Goal: Task Accomplishment & Management: Complete application form

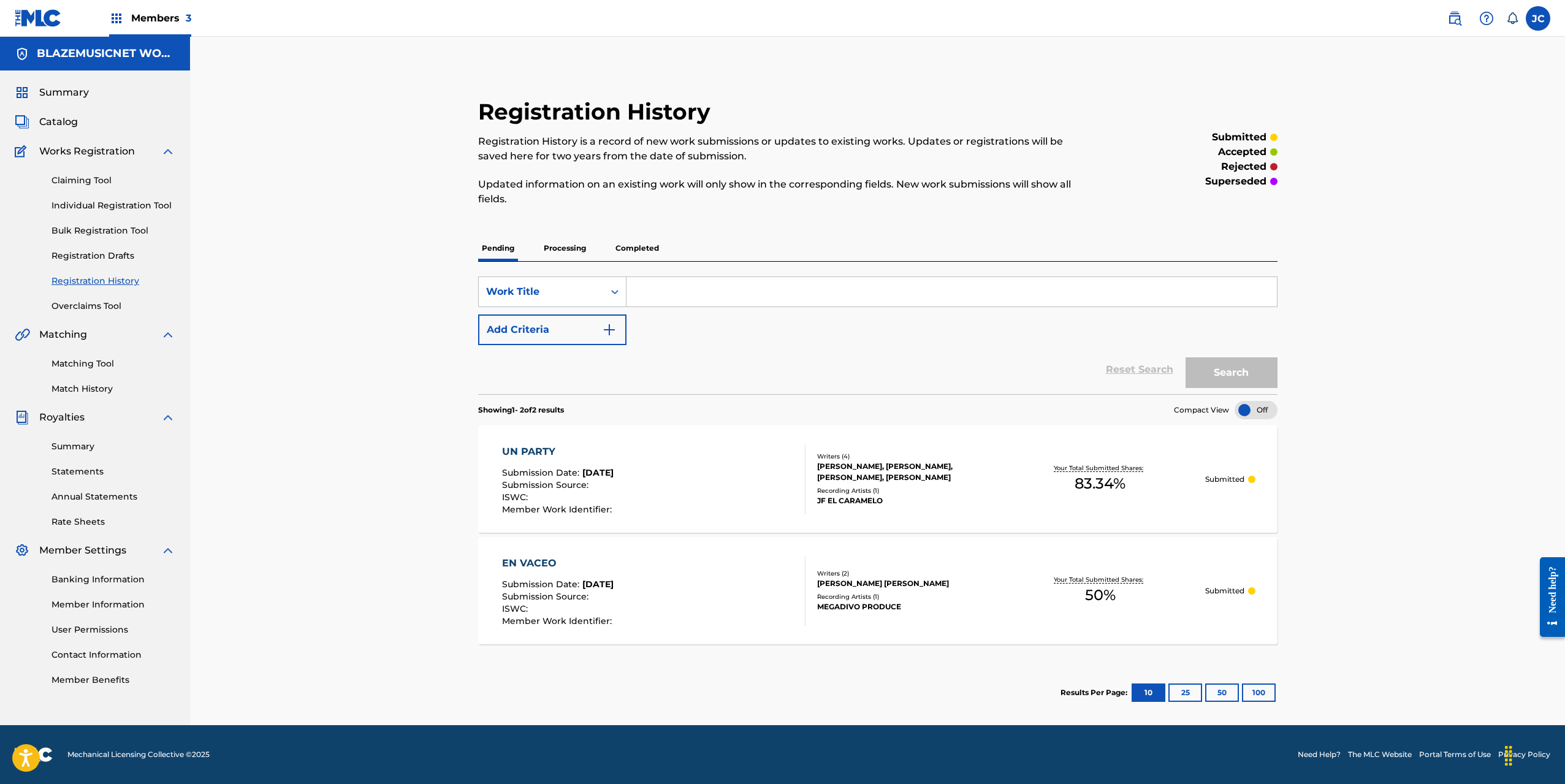
click at [65, 123] on span "Catalog" at bounding box center [58, 121] width 38 height 15
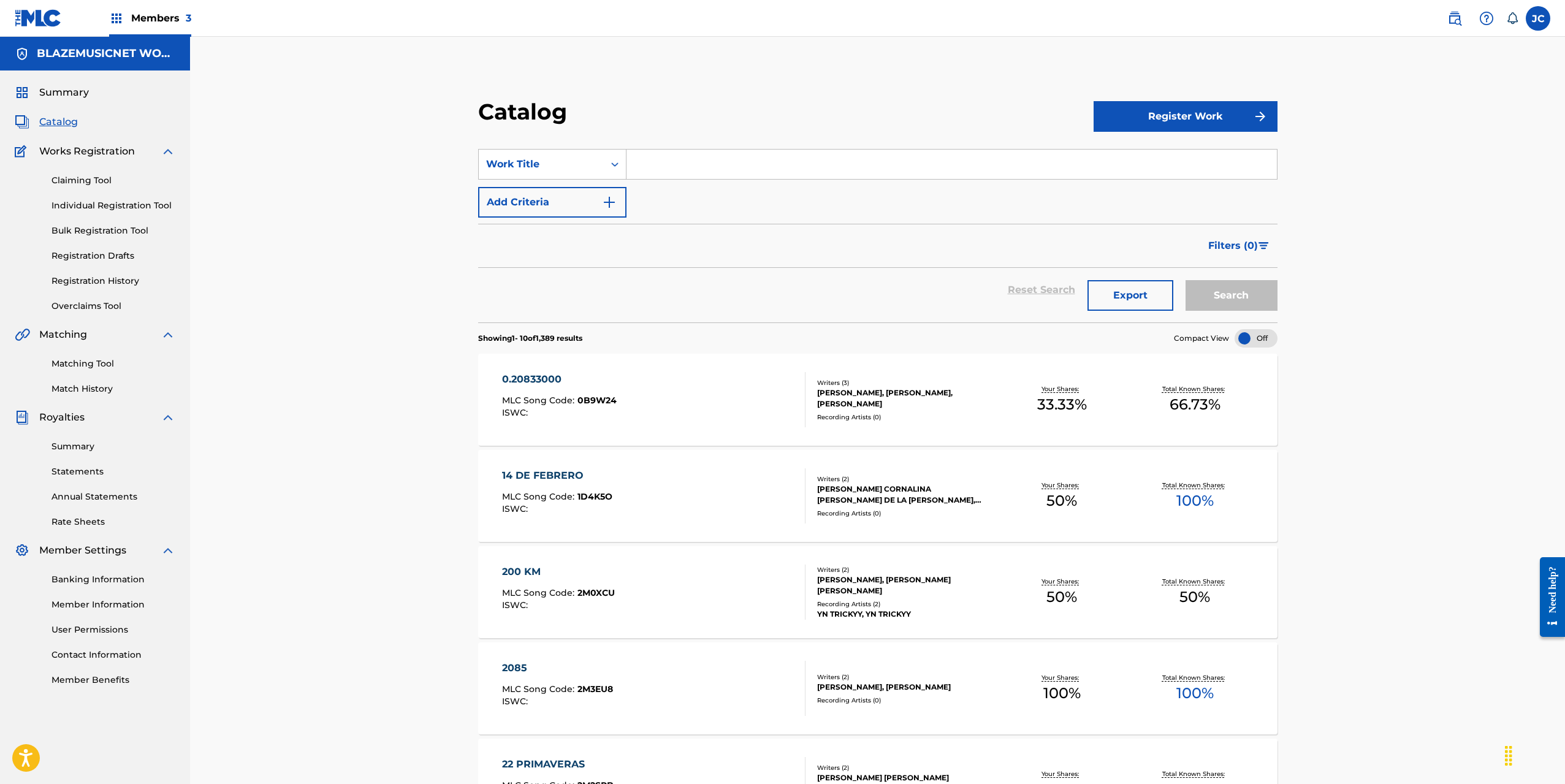
click at [685, 163] on input "Search Form" at bounding box center [951, 164] width 650 height 29
paste input "PASAME INTERNET"
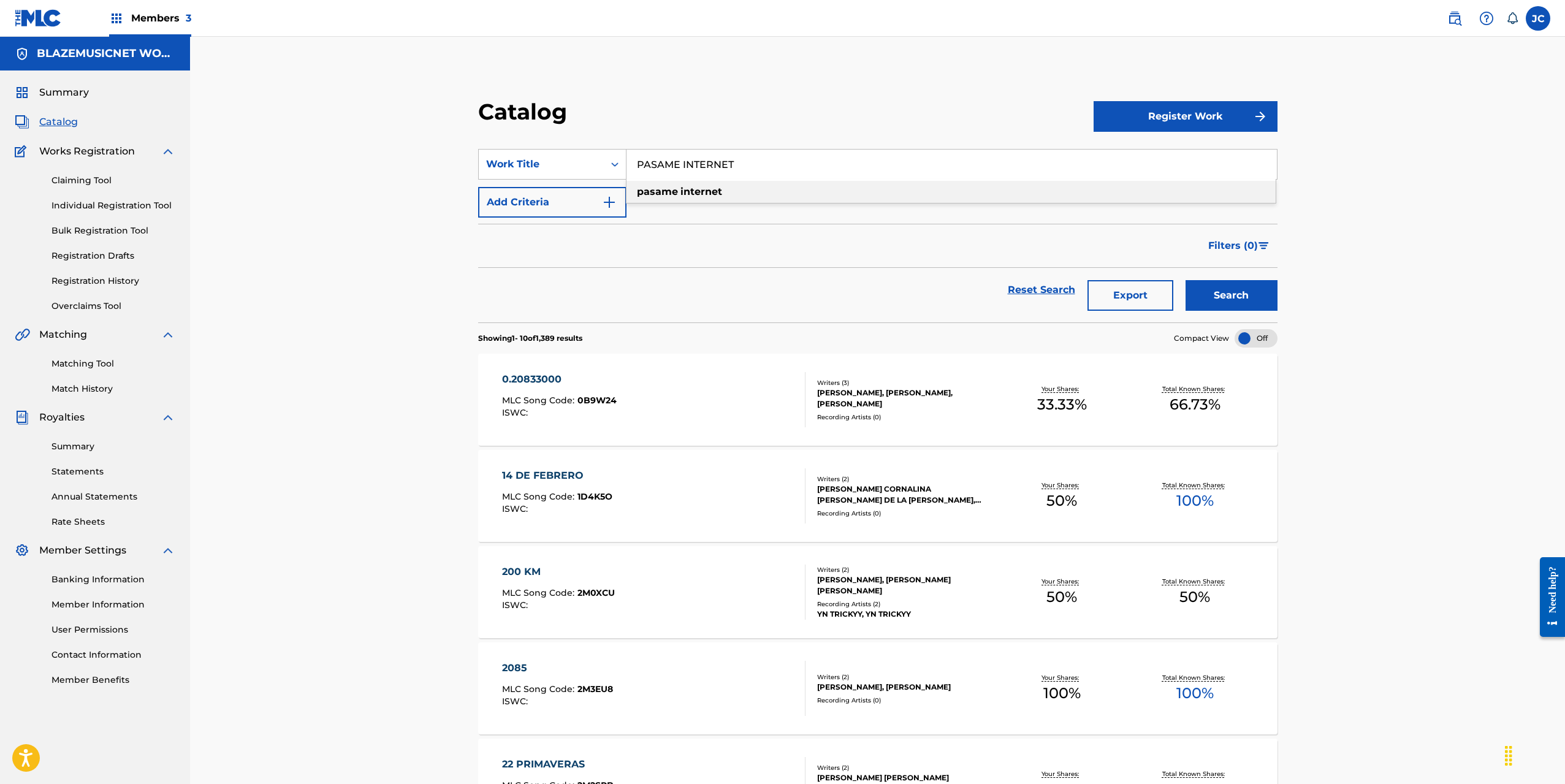
type input "PASAME INTERNET"
click at [1238, 282] on button "Search" at bounding box center [1232, 295] width 92 height 31
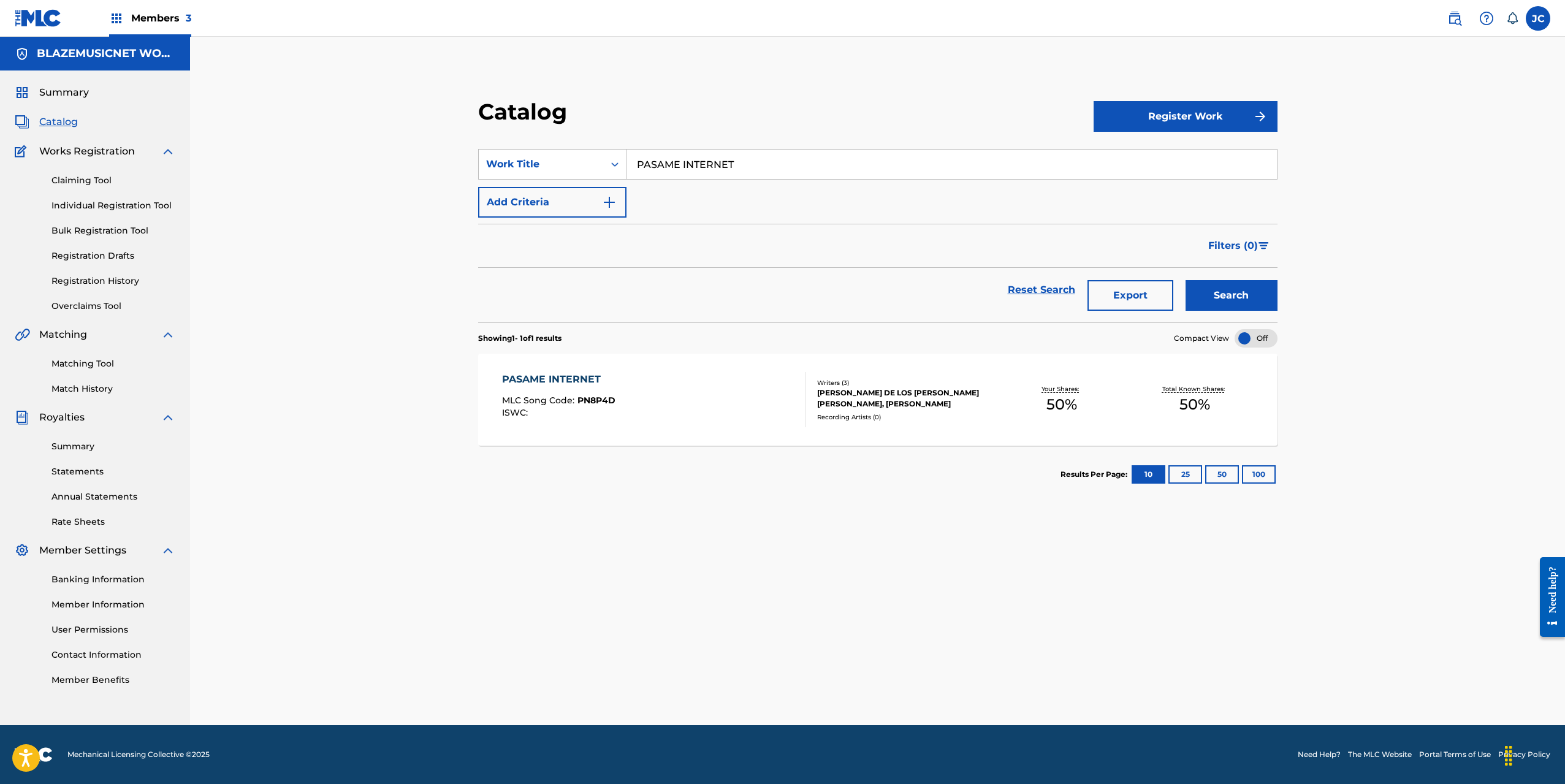
click at [669, 388] on div "PASAME INTERNET MLC Song Code : PN8P4D ISWC :" at bounding box center [654, 399] width 304 height 55
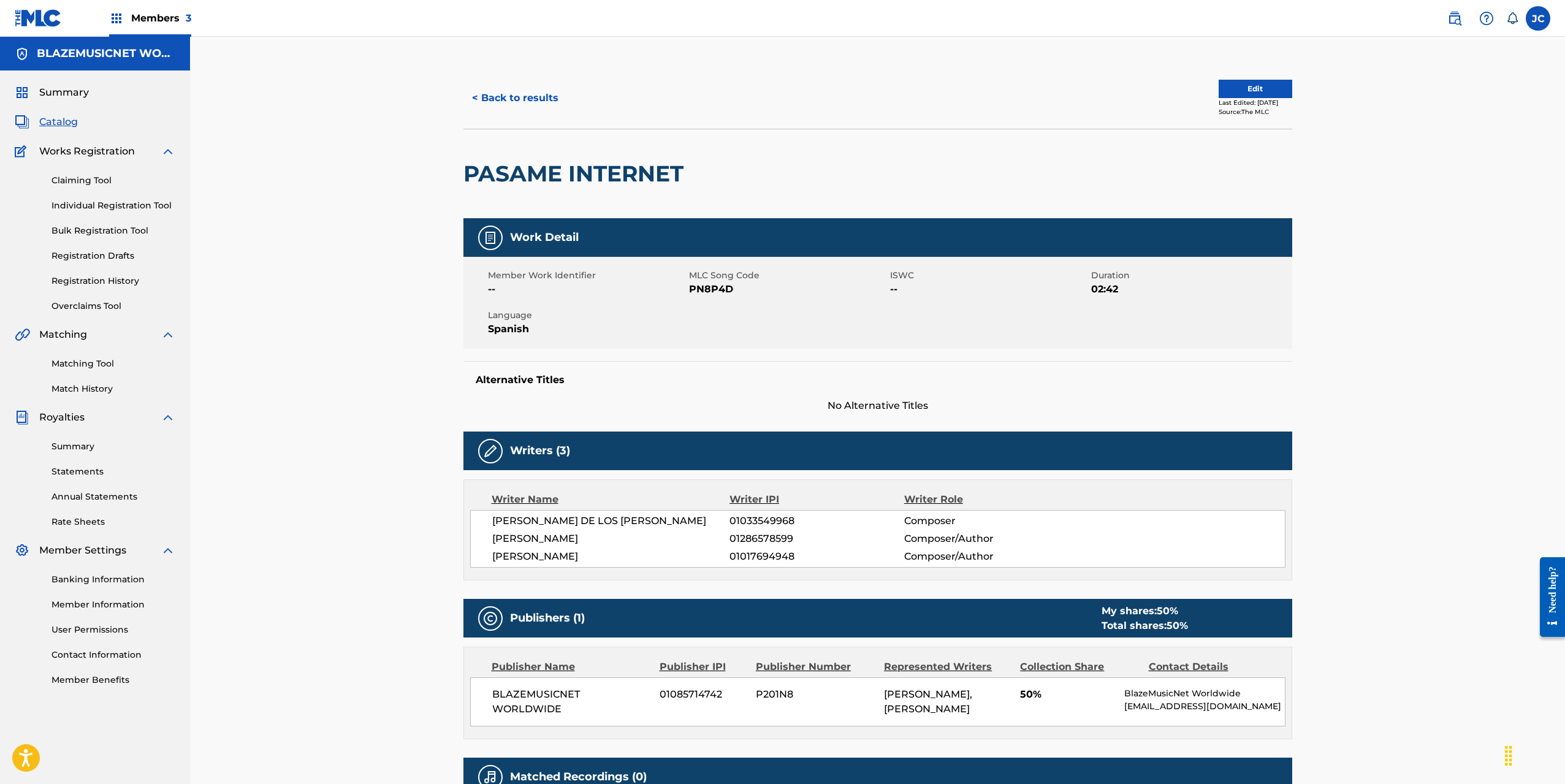
click at [61, 125] on span "Catalog" at bounding box center [58, 121] width 38 height 15
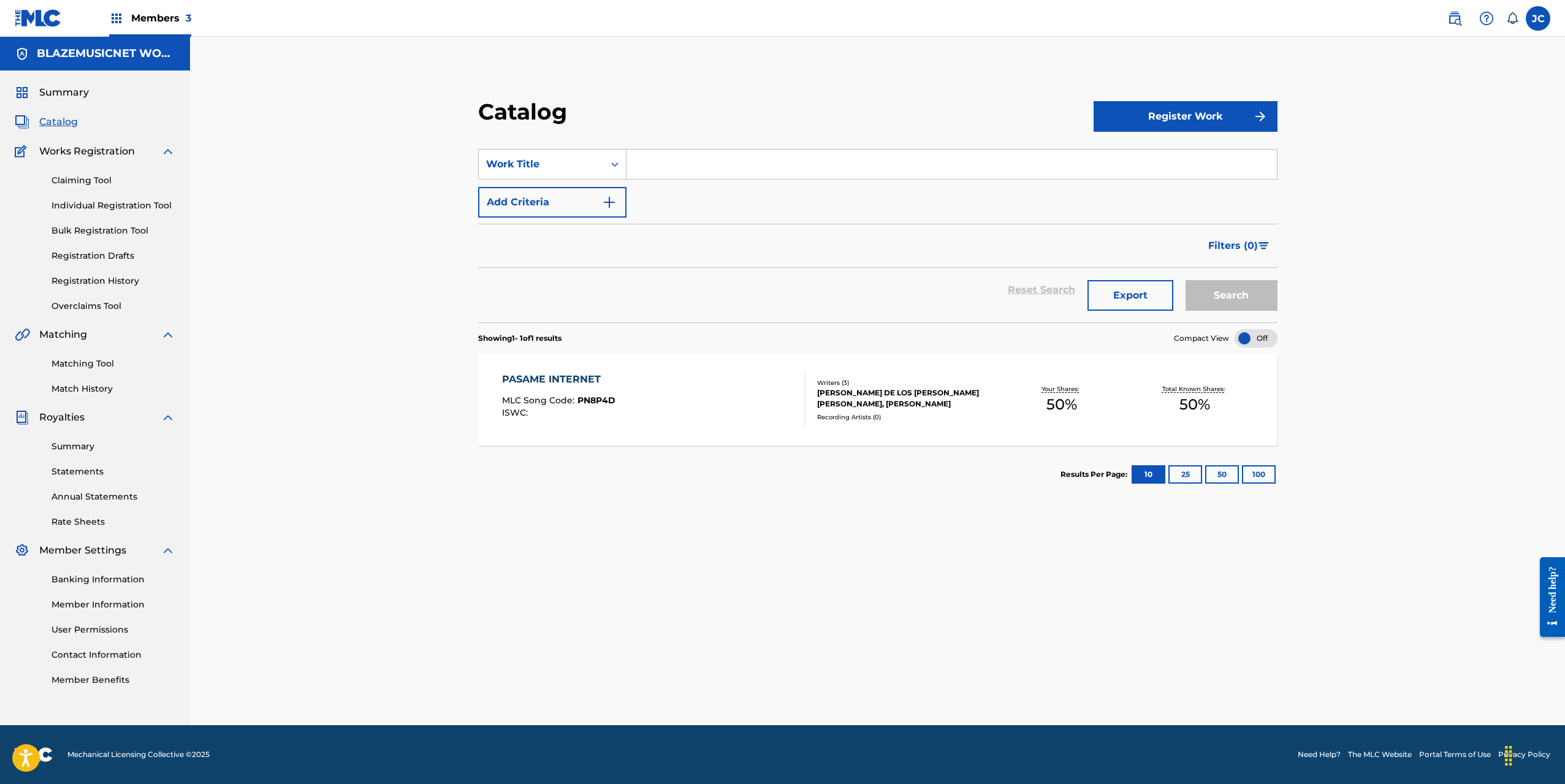
click at [701, 158] on input "Search Form" at bounding box center [951, 164] width 650 height 29
type input "POR LO OLLO"
click at [1230, 292] on button "Search" at bounding box center [1232, 295] width 92 height 31
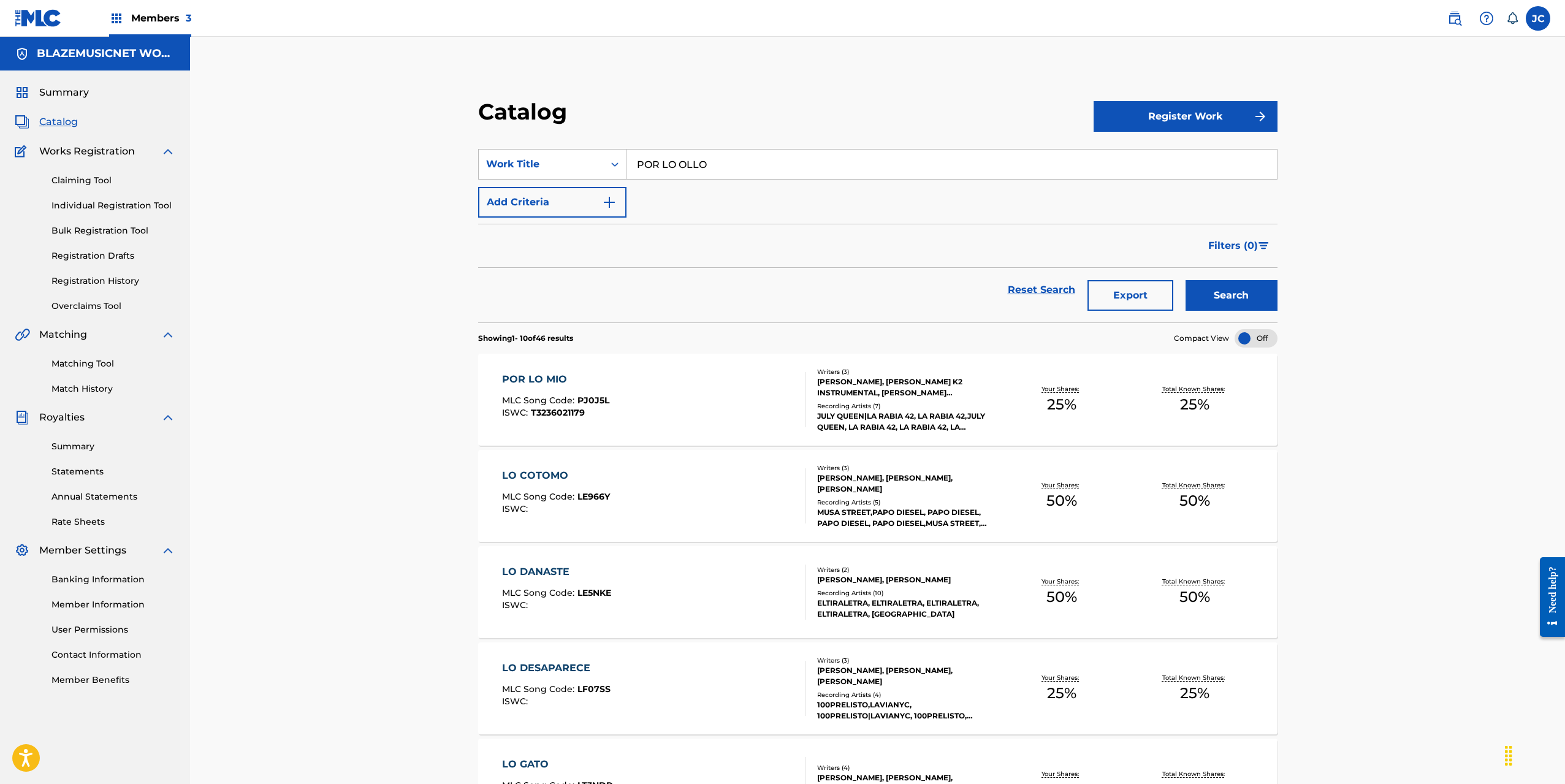
click at [119, 206] on link "Individual Registration Tool" at bounding box center [113, 206] width 124 height 13
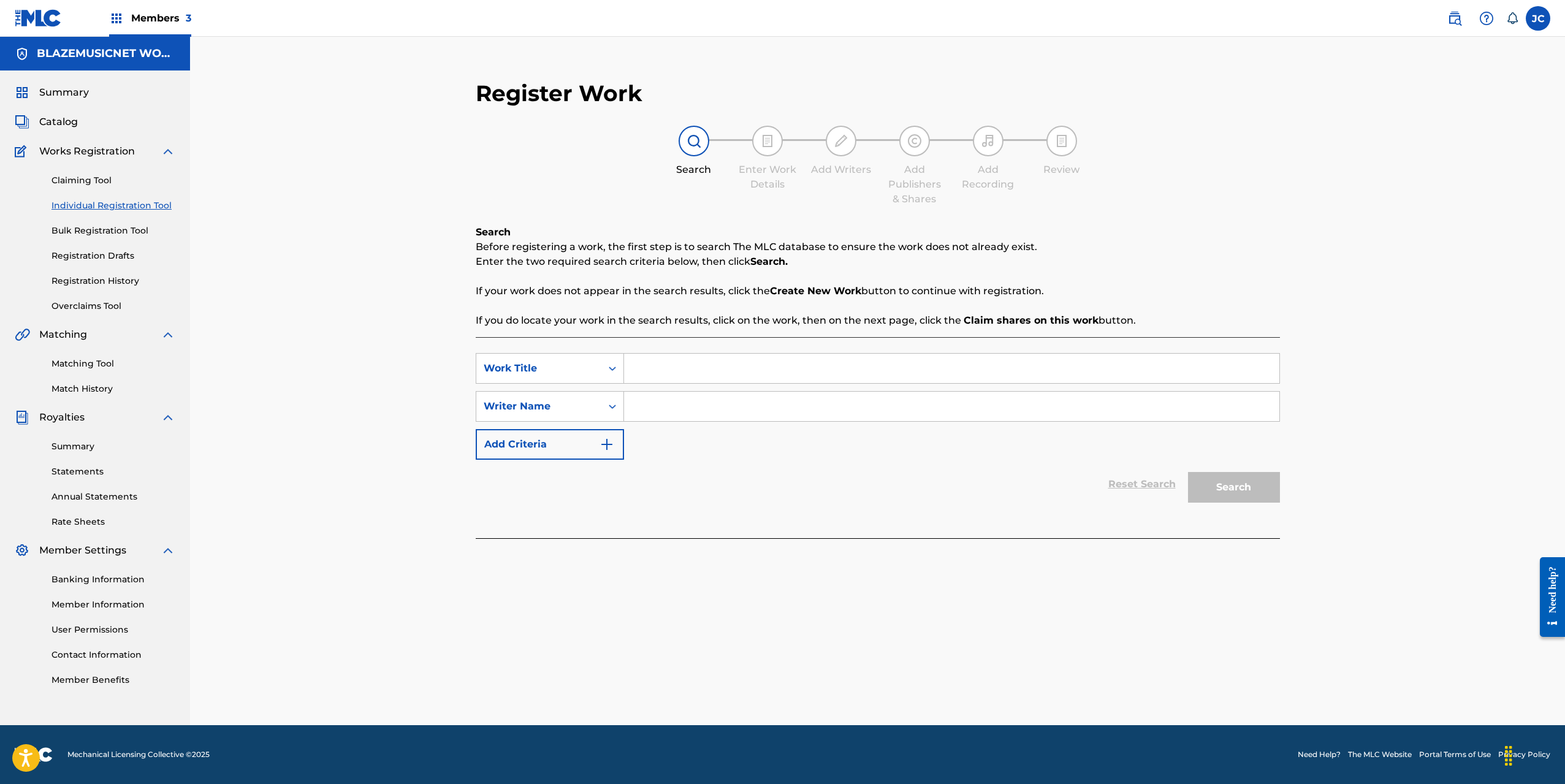
click at [688, 358] on input "Search Form" at bounding box center [951, 369] width 655 height 29
type input "POR LO OLLO"
click at [700, 415] on input "Search Form" at bounding box center [951, 406] width 655 height 29
type input "[PERSON_NAME]"
click at [707, 406] on input "[PERSON_NAME]" at bounding box center [951, 406] width 655 height 29
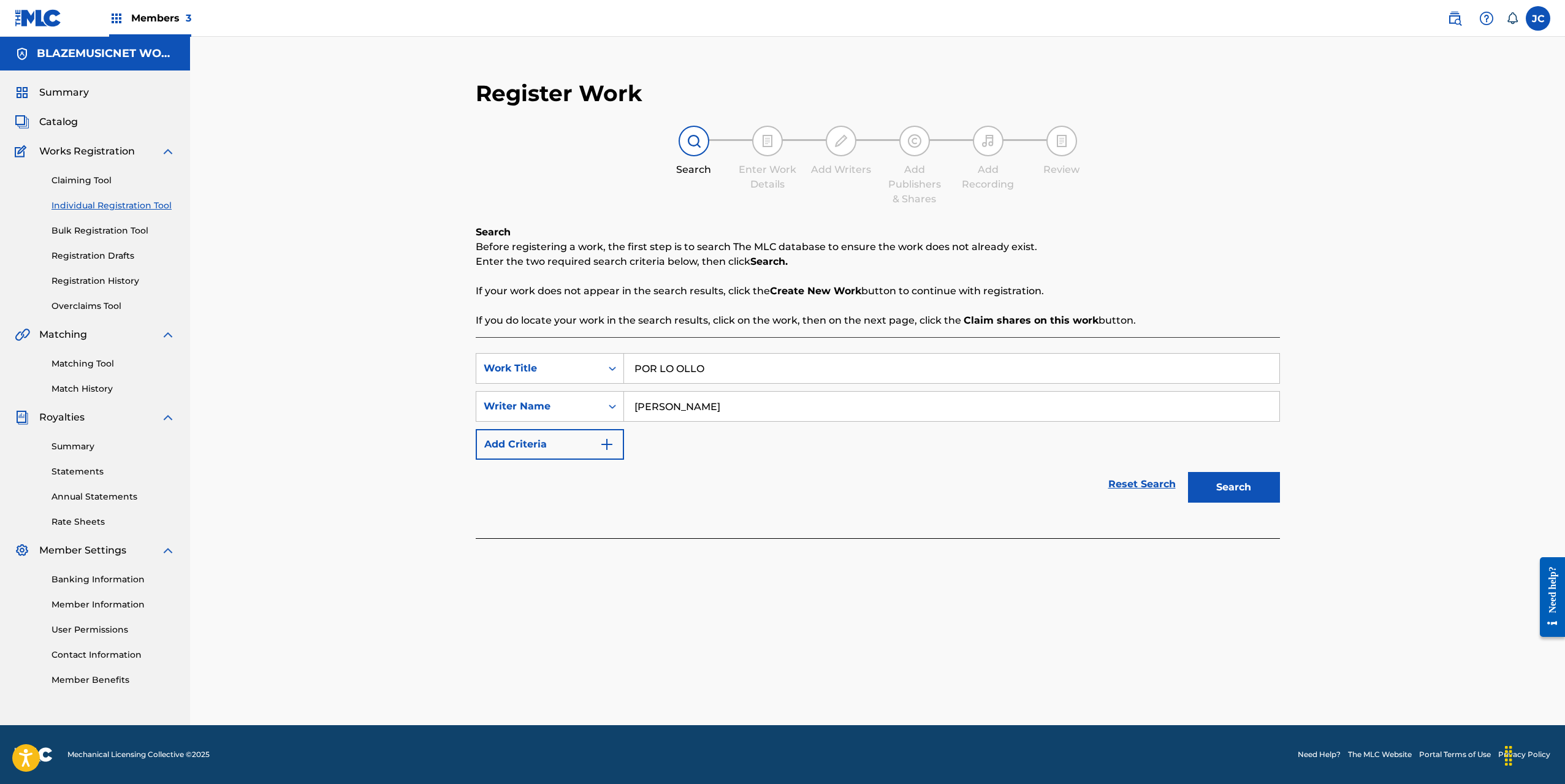
click at [707, 406] on input "[PERSON_NAME]" at bounding box center [951, 406] width 655 height 29
click at [1259, 492] on button "Search" at bounding box center [1234, 487] width 92 height 31
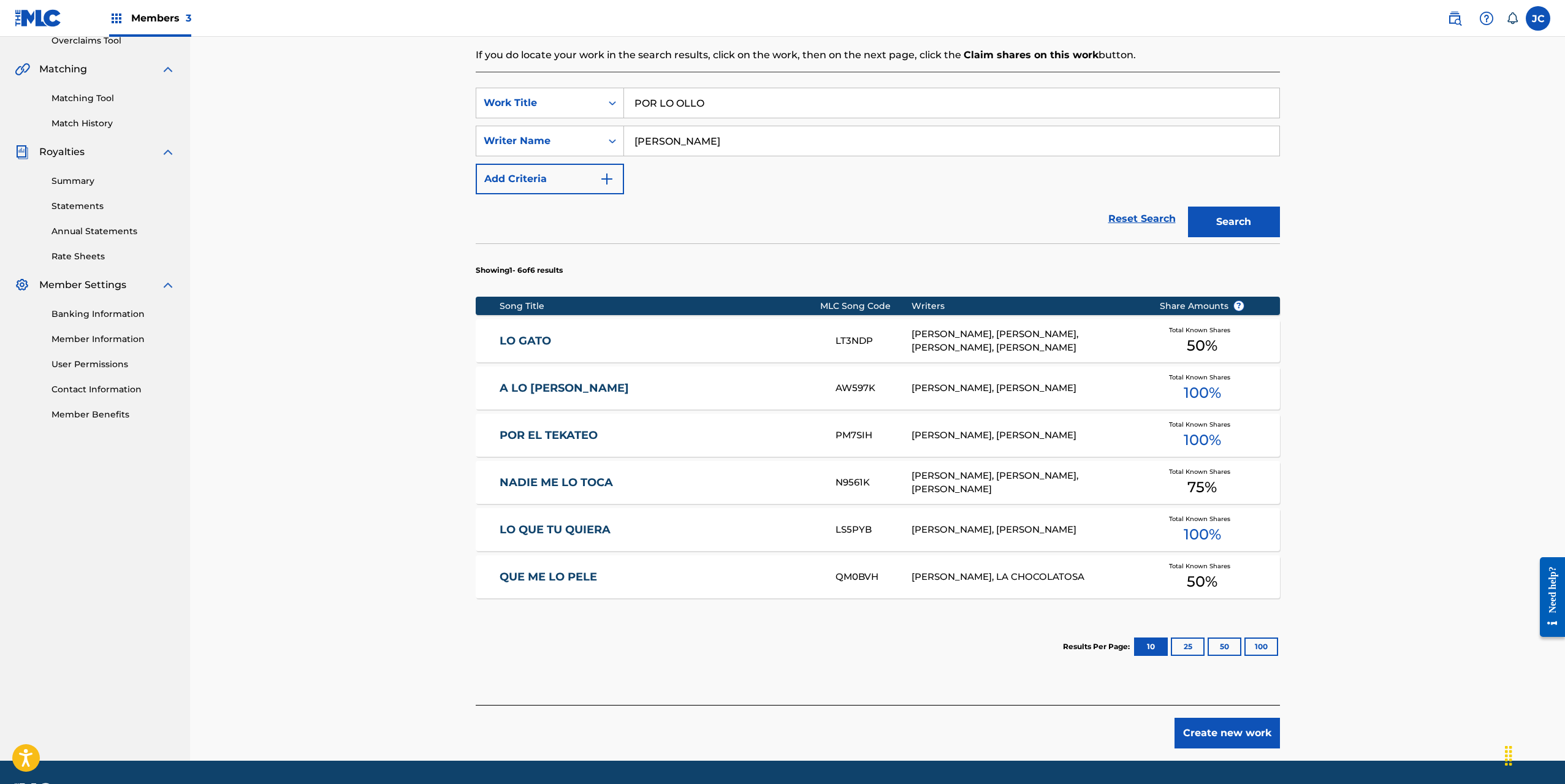
scroll to position [301, 0]
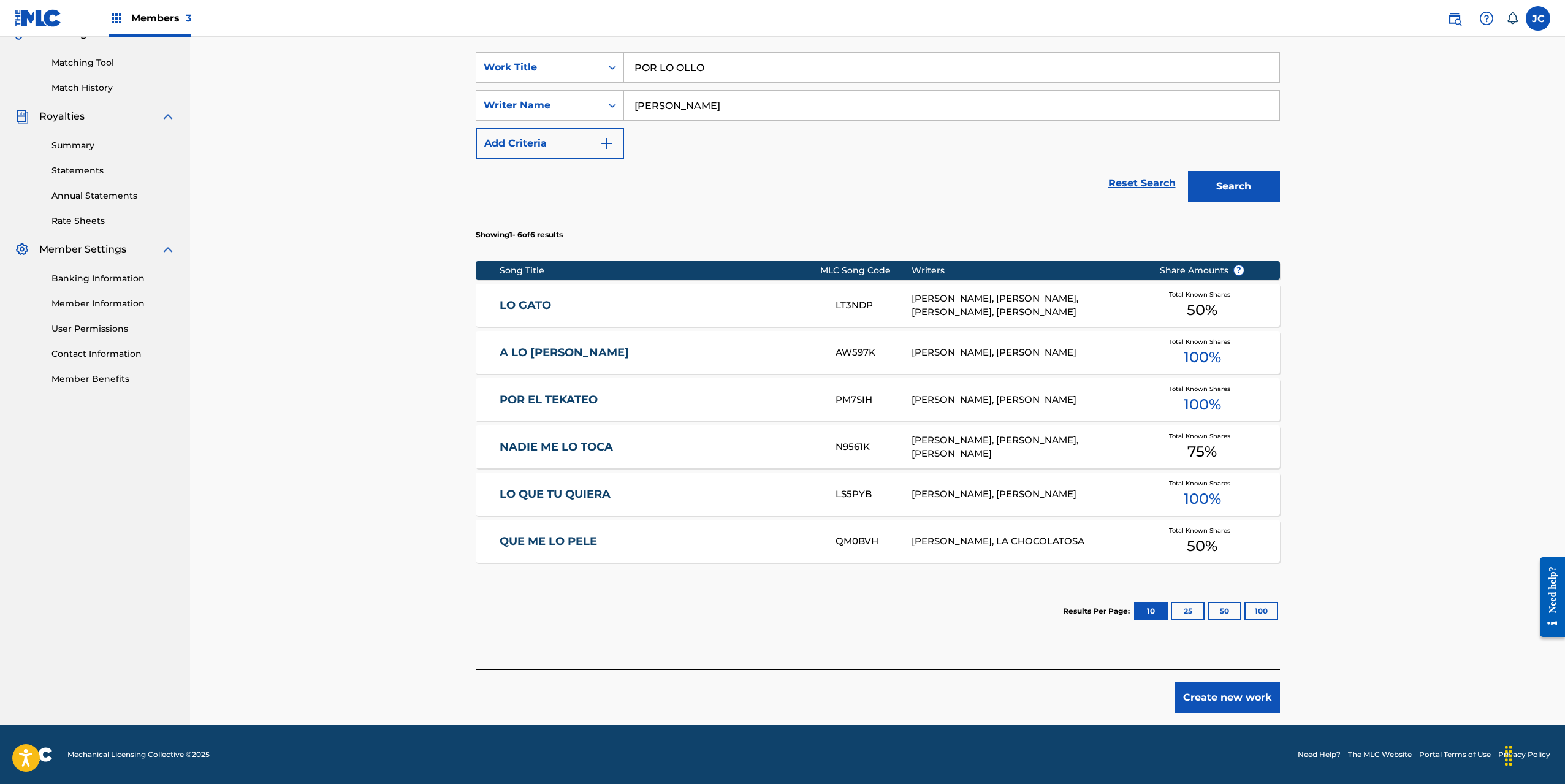
click at [1236, 695] on button "Create new work" at bounding box center [1228, 698] width 106 height 31
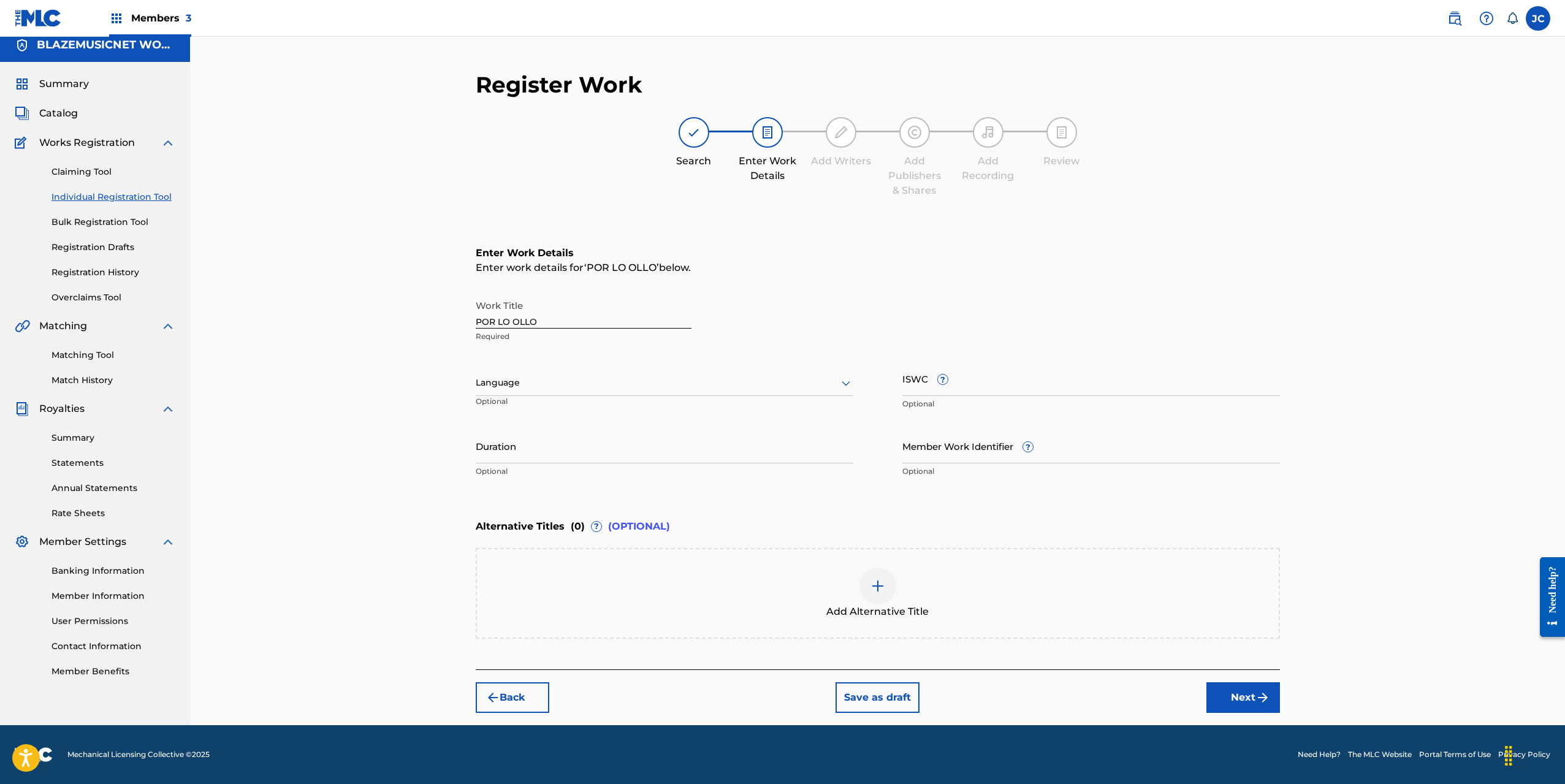
scroll to position [9, 0]
click at [573, 382] on div at bounding box center [665, 383] width 378 height 15
click at [541, 438] on div "Spanish" at bounding box center [664, 437] width 376 height 27
click at [504, 451] on input "Duration" at bounding box center [665, 445] width 378 height 35
type input "02:22"
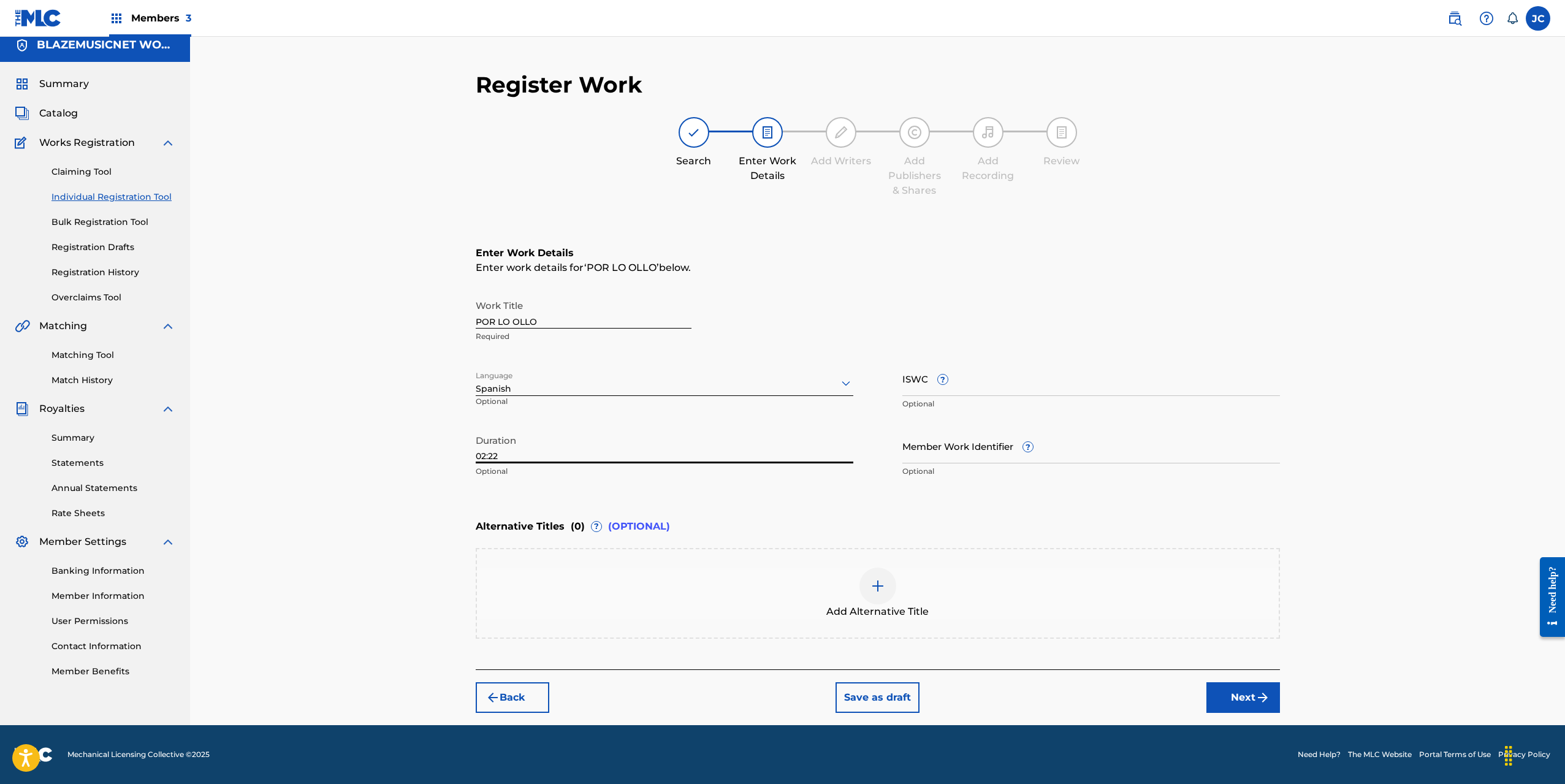
click at [427, 472] on div "Register Work Search Enter Work Details Add Writers Add Publishers & Shares Add…" at bounding box center [878, 376] width 1376 height 697
click at [1238, 700] on button "Next" at bounding box center [1243, 698] width 73 height 31
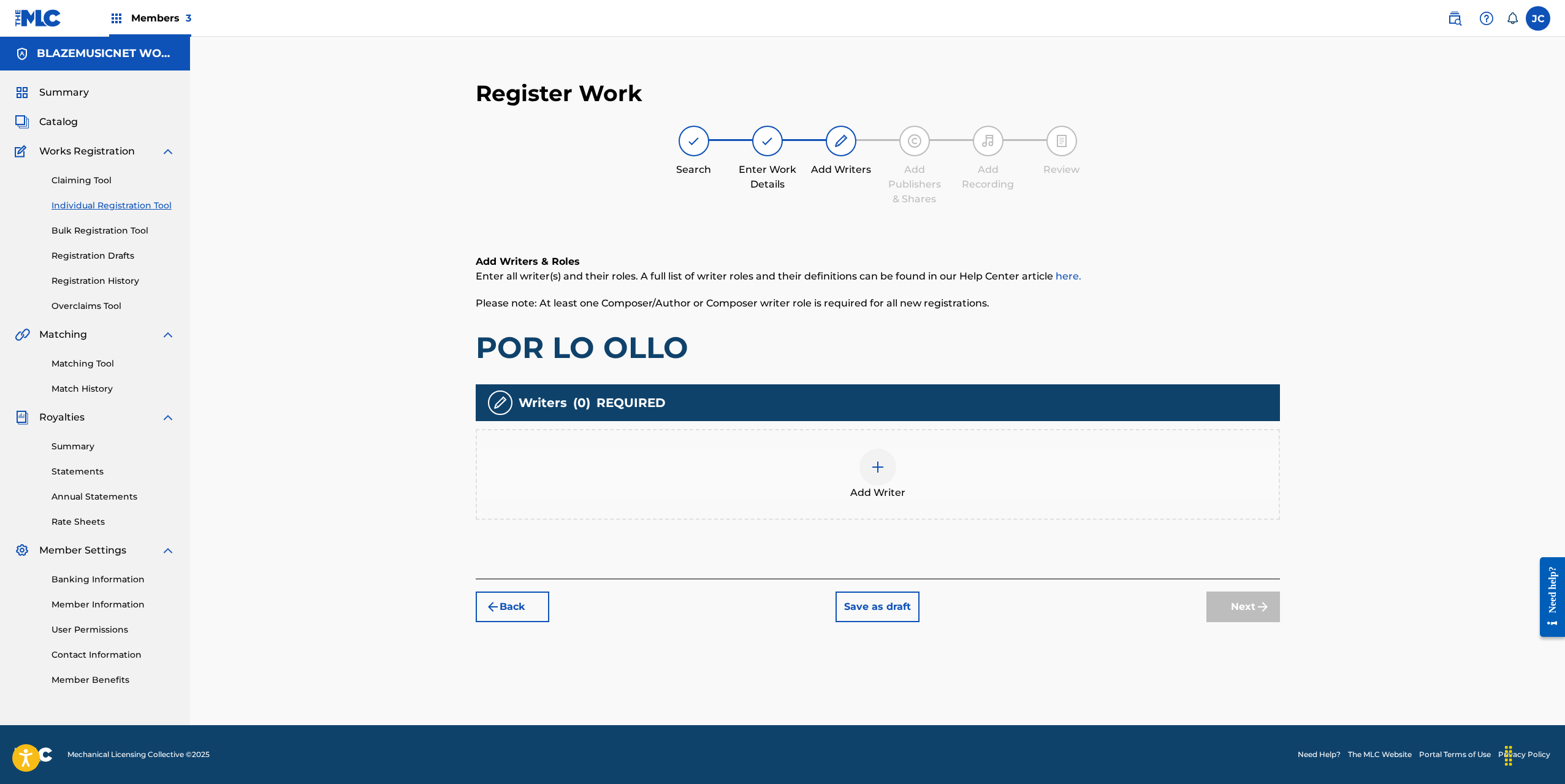
click at [870, 450] on div "Add Writer" at bounding box center [878, 474] width 802 height 51
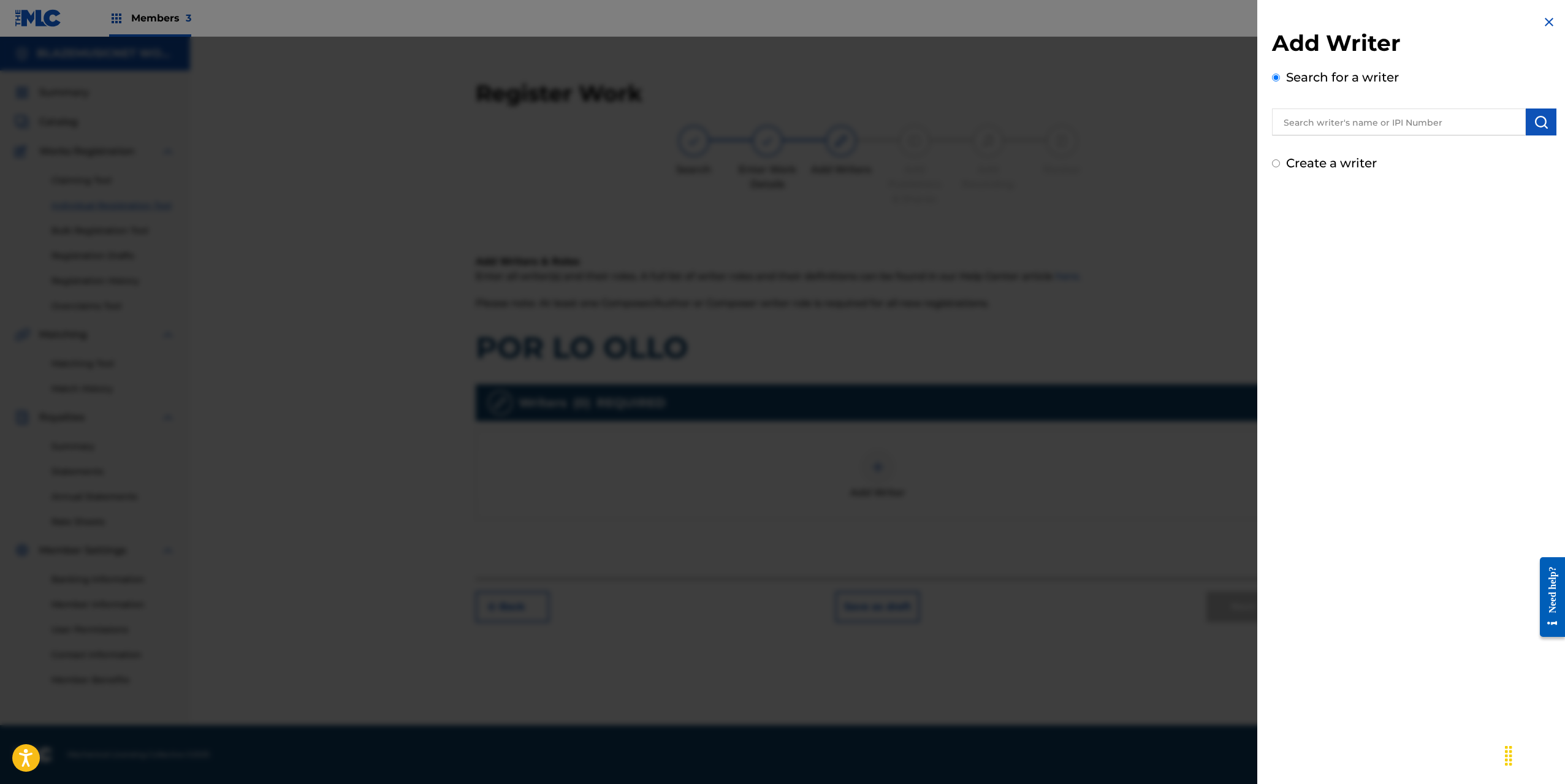
click at [1340, 110] on input "text" at bounding box center [1399, 122] width 253 height 27
paste input "[PERSON_NAME]"
type input "[PERSON_NAME]"
click at [1546, 113] on button "submit" at bounding box center [1541, 122] width 31 height 27
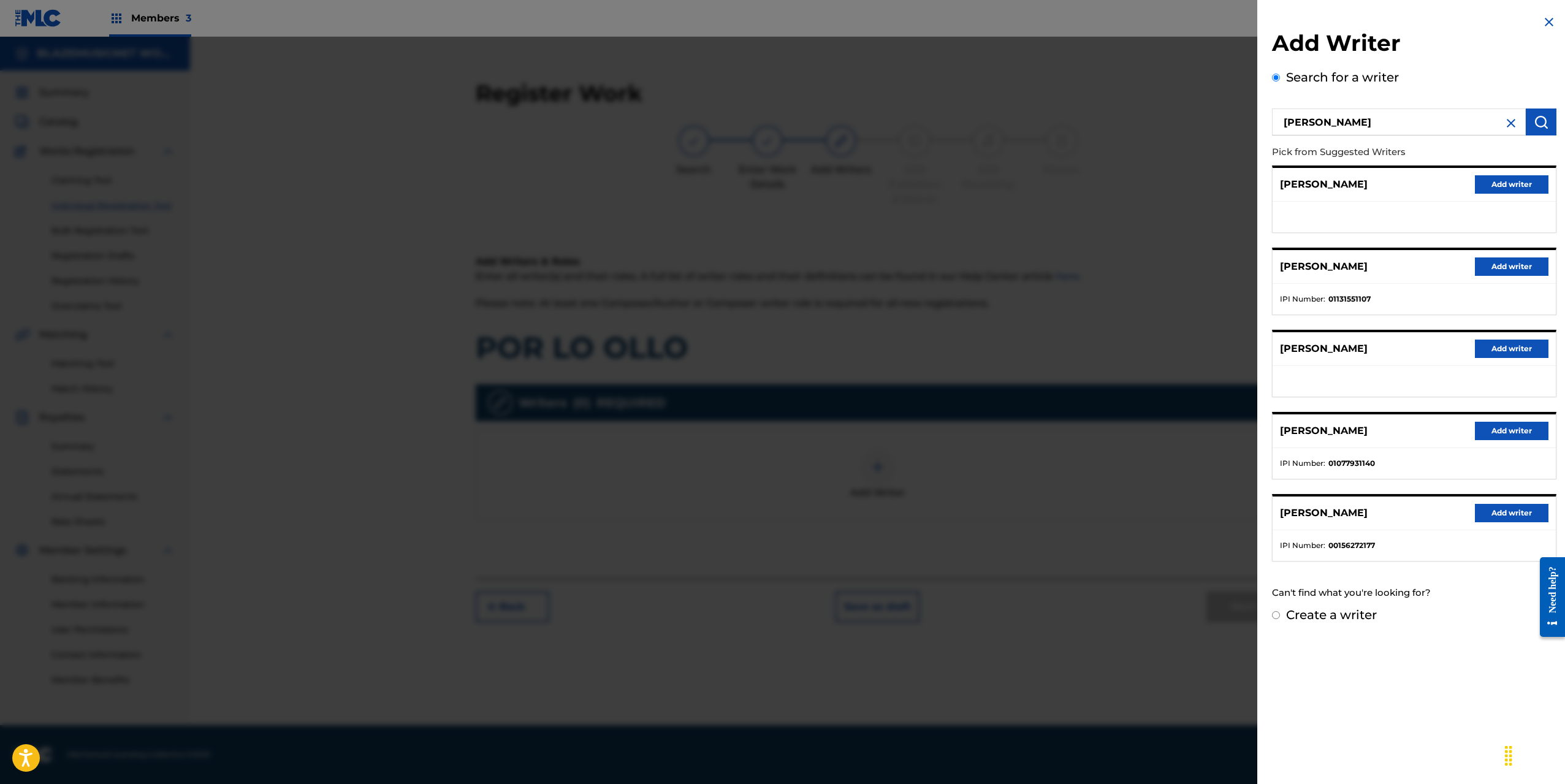
click at [1491, 431] on button "Add writer" at bounding box center [1512, 431] width 73 height 19
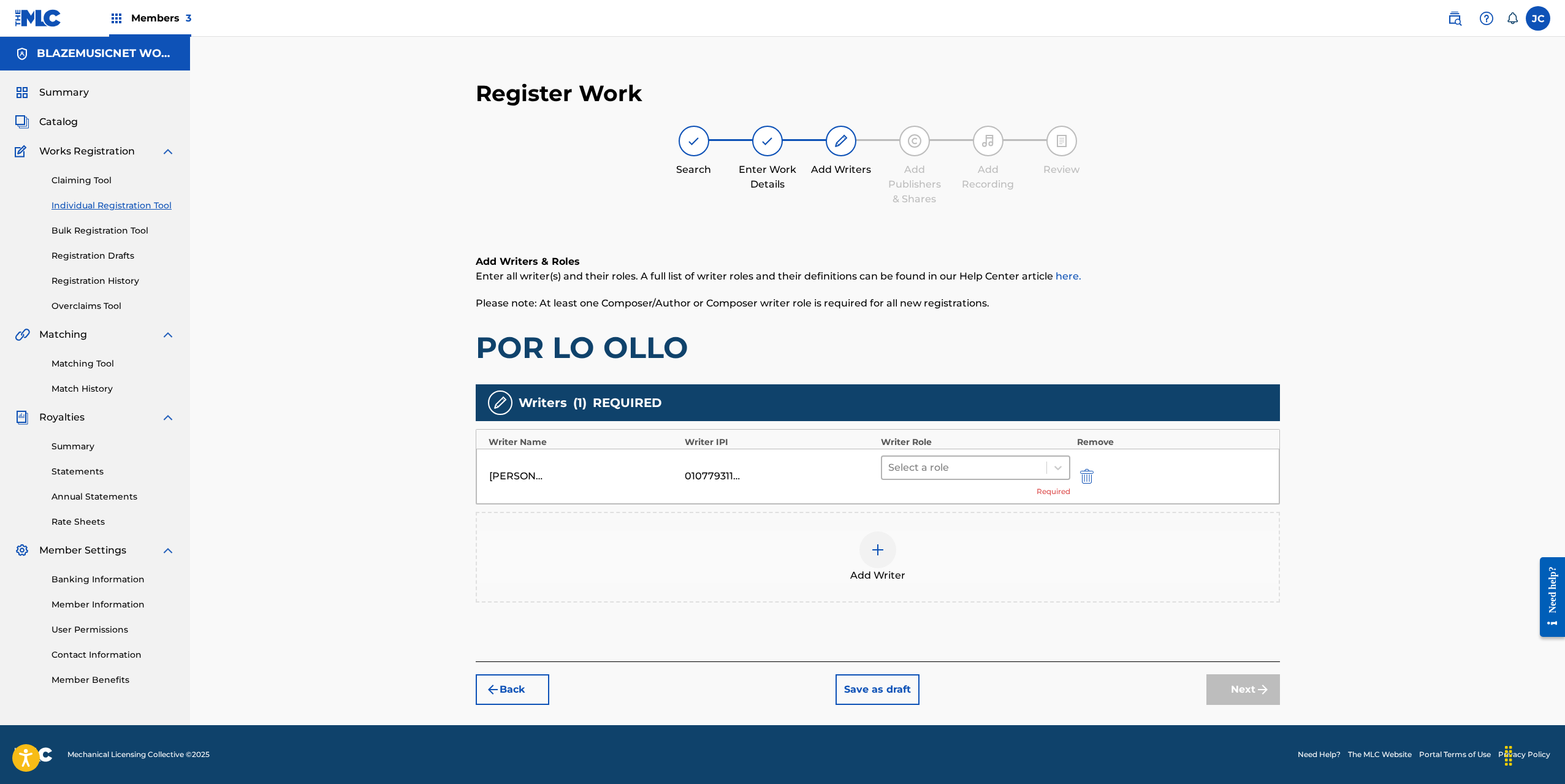
click at [978, 468] on div at bounding box center [964, 467] width 153 height 17
click at [942, 600] on div "Composer" at bounding box center [975, 597] width 190 height 25
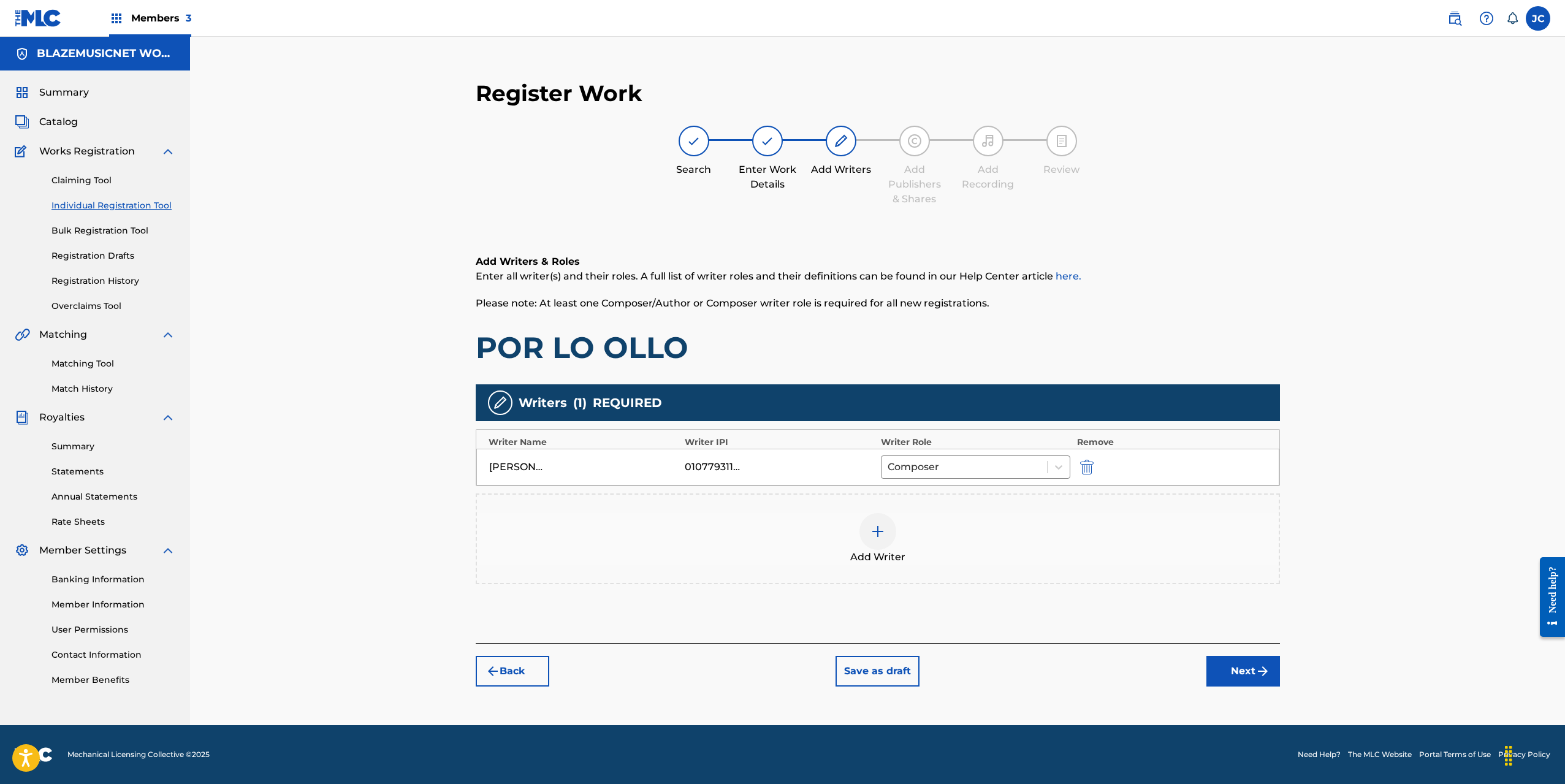
click at [866, 534] on div at bounding box center [877, 531] width 37 height 37
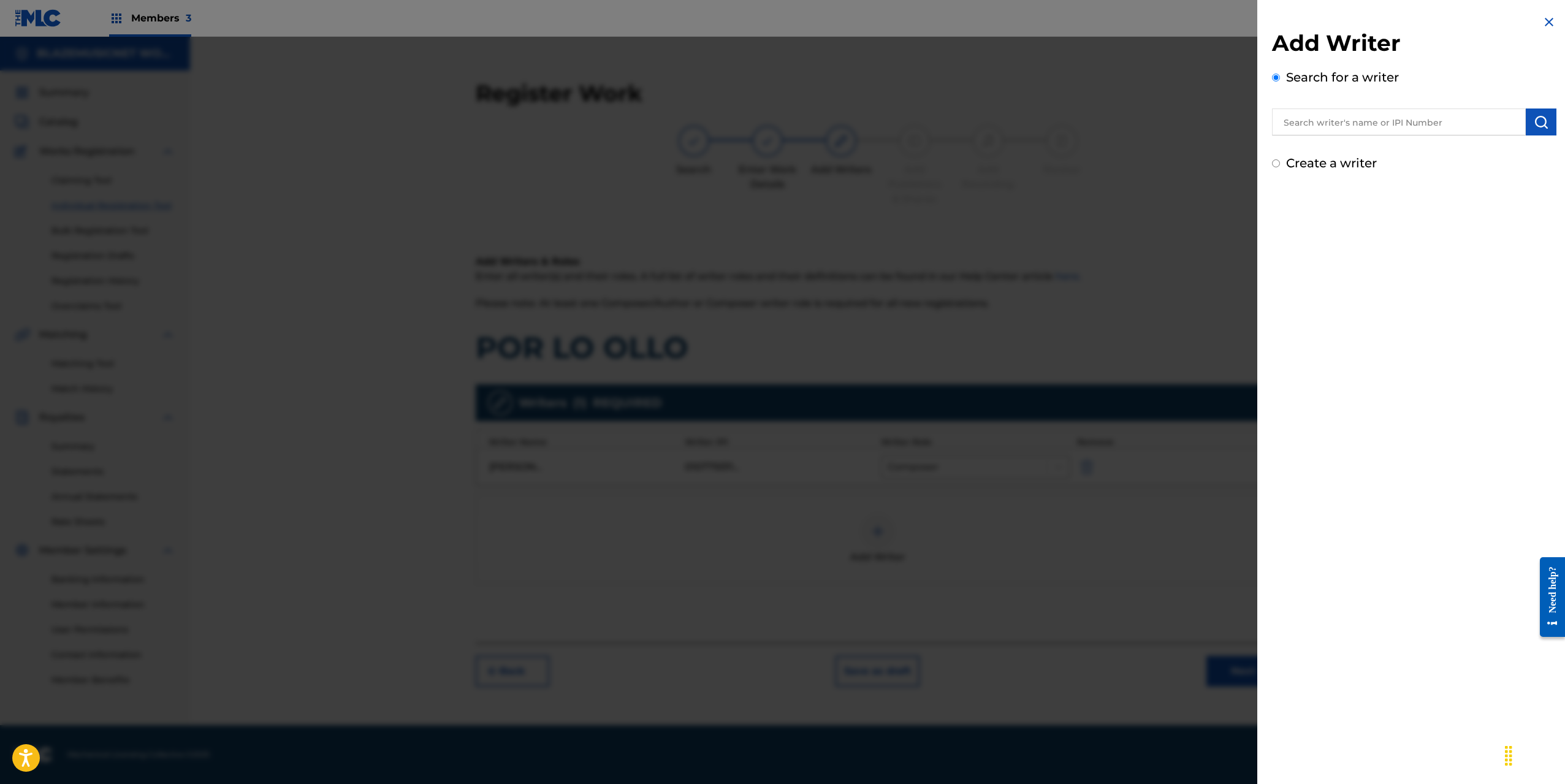
click at [1336, 102] on div "Search for a writer" at bounding box center [1414, 102] width 284 height 67
click at [1331, 127] on input "text" at bounding box center [1399, 122] width 253 height 27
type input "01253052196"
click at [1328, 214] on label "Create a writer" at bounding box center [1331, 218] width 90 height 15
radio input "true"
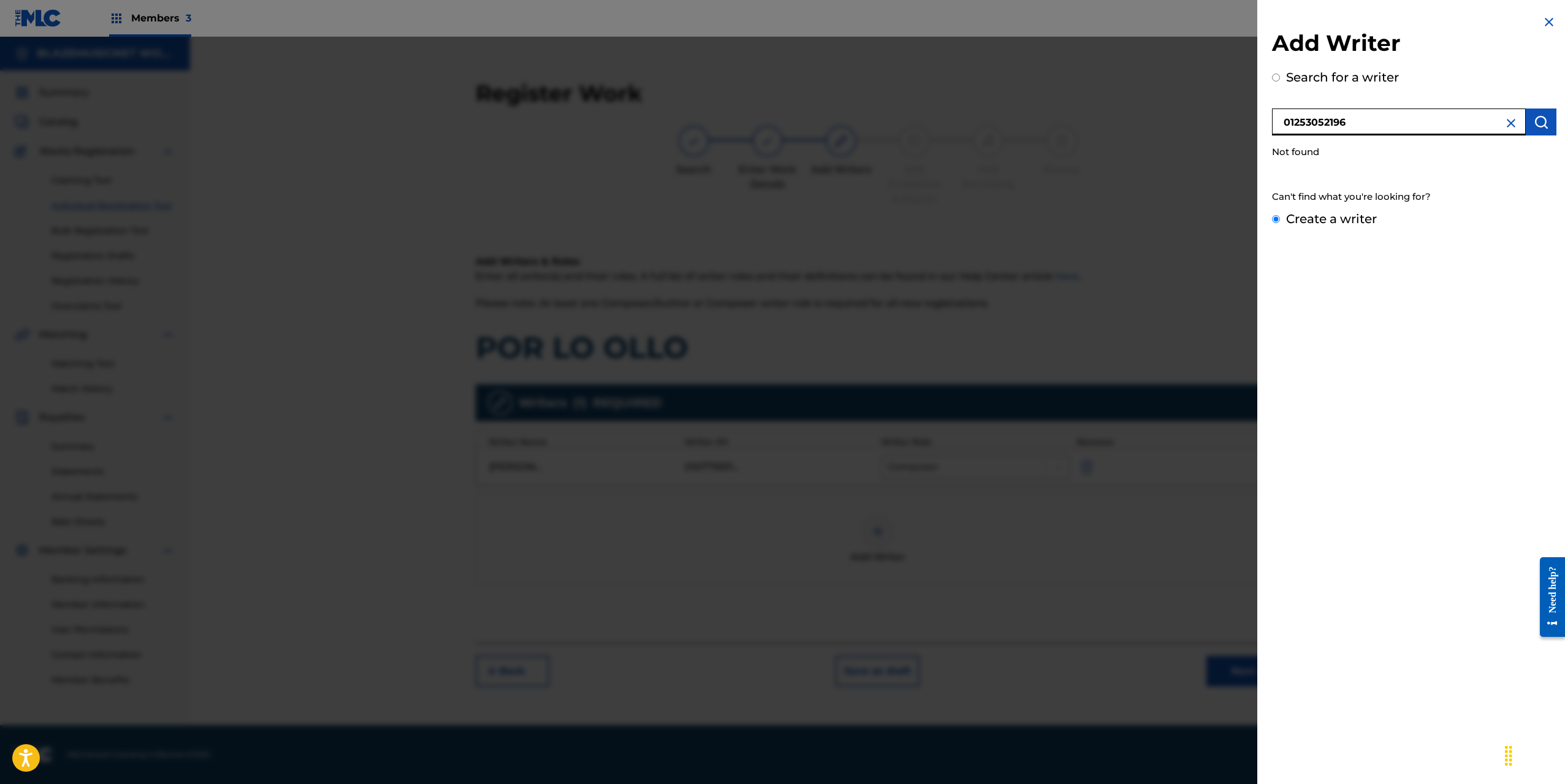
click at [1280, 215] on input "Create a writer" at bounding box center [1276, 218] width 8 height 8
radio input "false"
radio input "true"
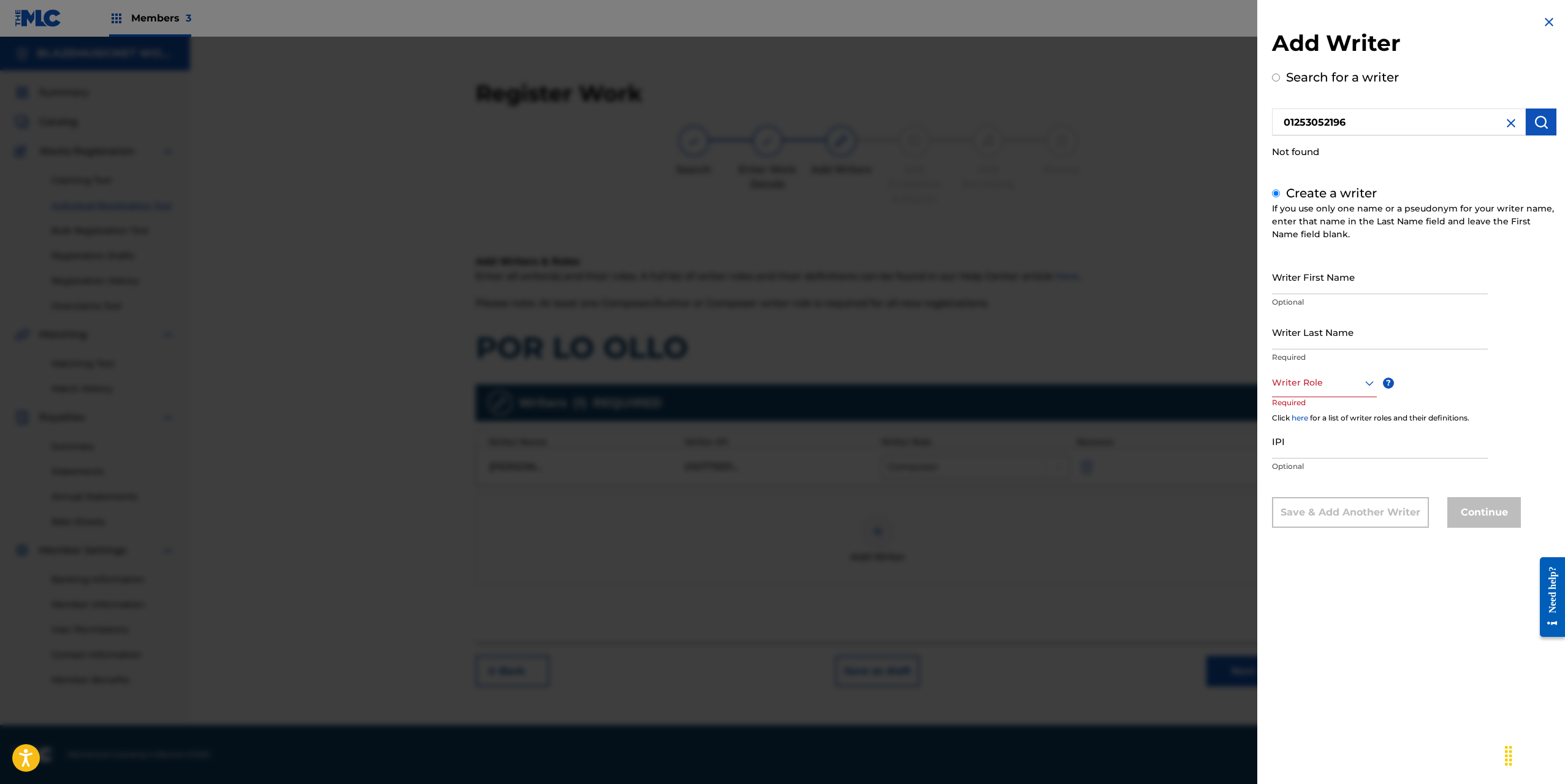
click at [1291, 275] on input "Writer First Name" at bounding box center [1380, 276] width 216 height 35
type input "[PERSON_NAME]"
click at [1328, 328] on input "Writer Last Name" at bounding box center [1380, 332] width 216 height 35
type input "[PERSON_NAME]"
click at [1299, 373] on div "Writer Role" at bounding box center [1324, 383] width 105 height 27
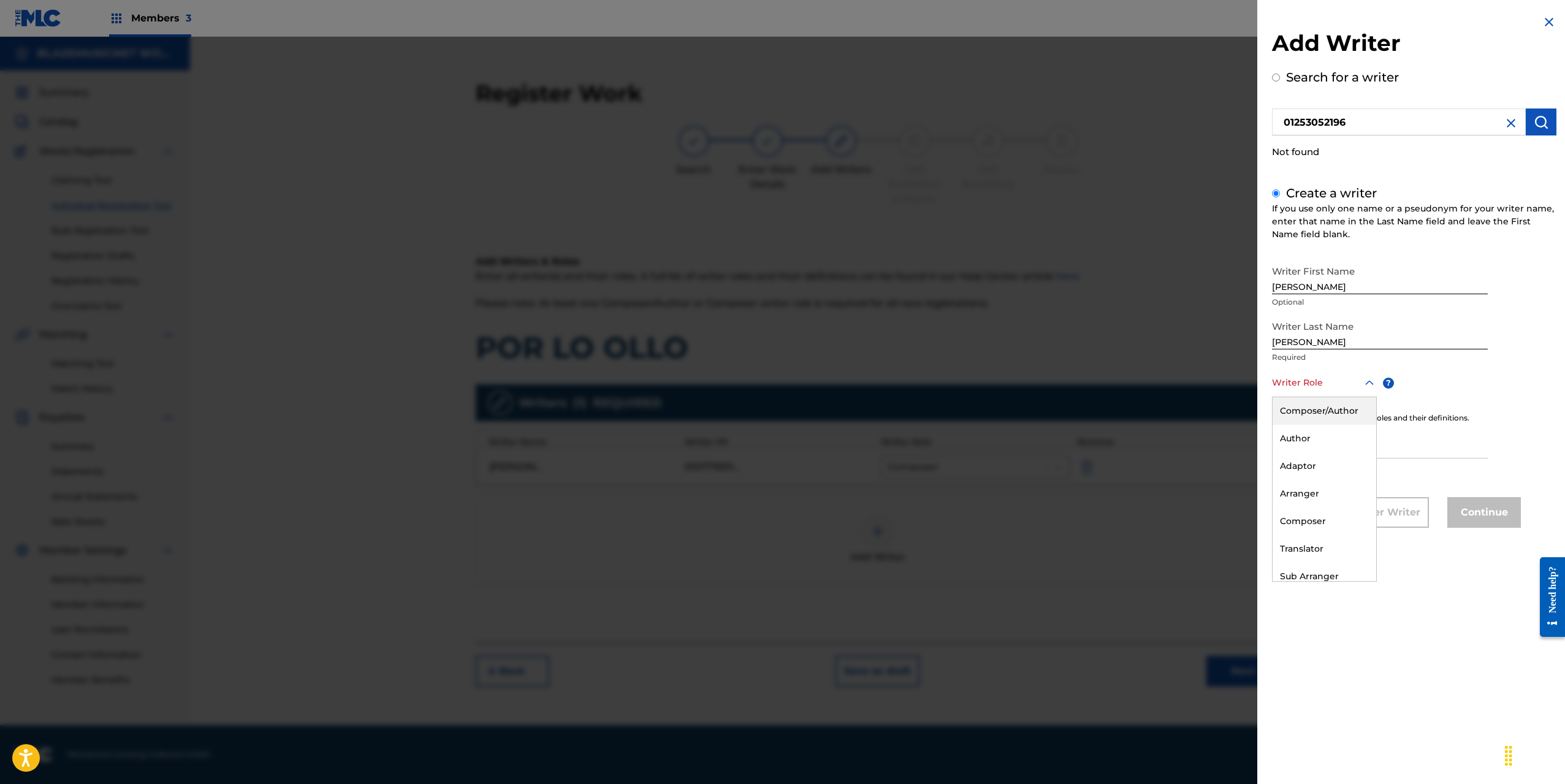
click at [1306, 418] on div "Composer/Author" at bounding box center [1324, 411] width 103 height 27
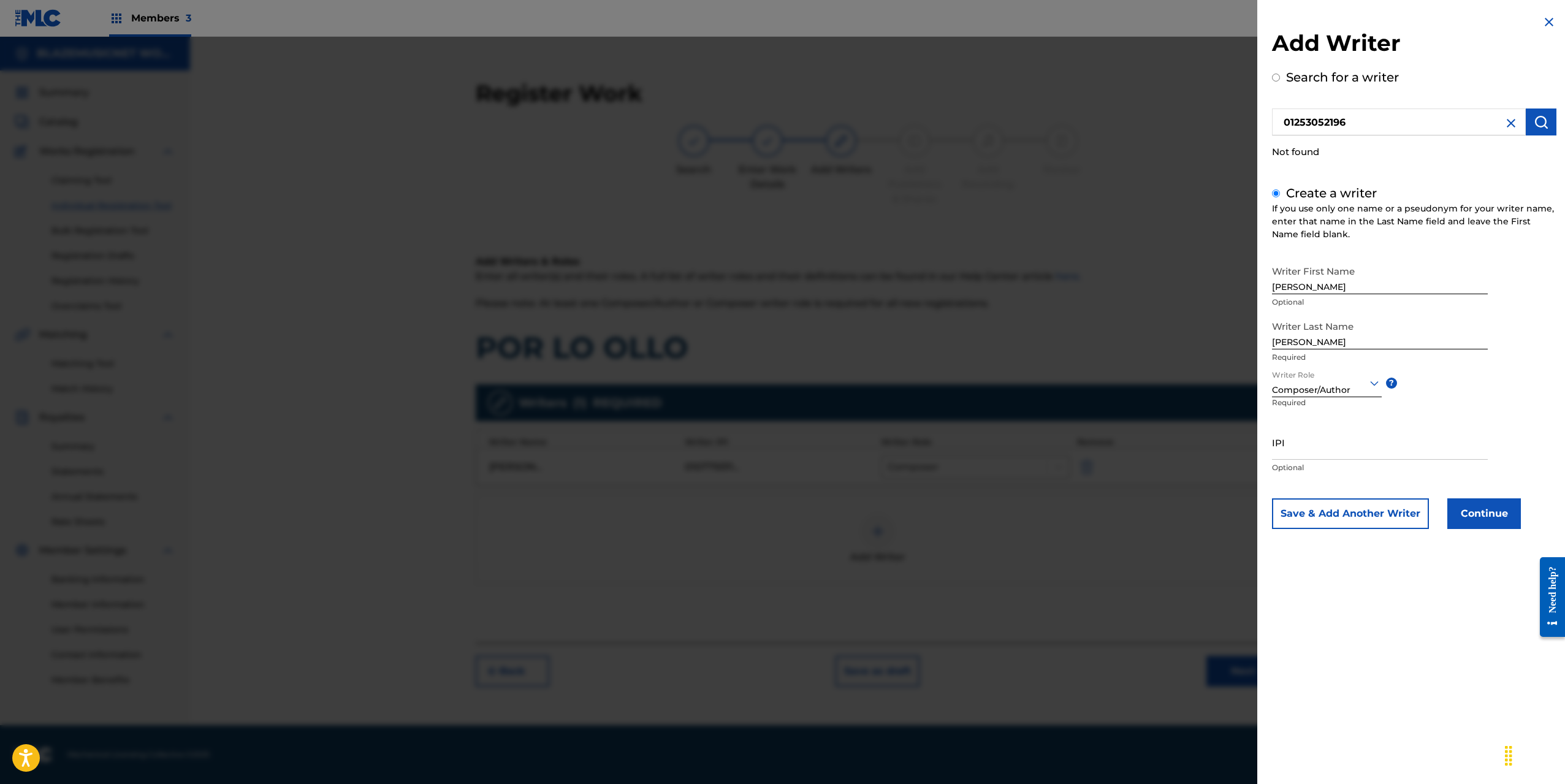
click at [1297, 438] on input "IPI" at bounding box center [1380, 442] width 216 height 35
type input "01253052196"
click at [1493, 515] on button "Continue" at bounding box center [1484, 514] width 73 height 31
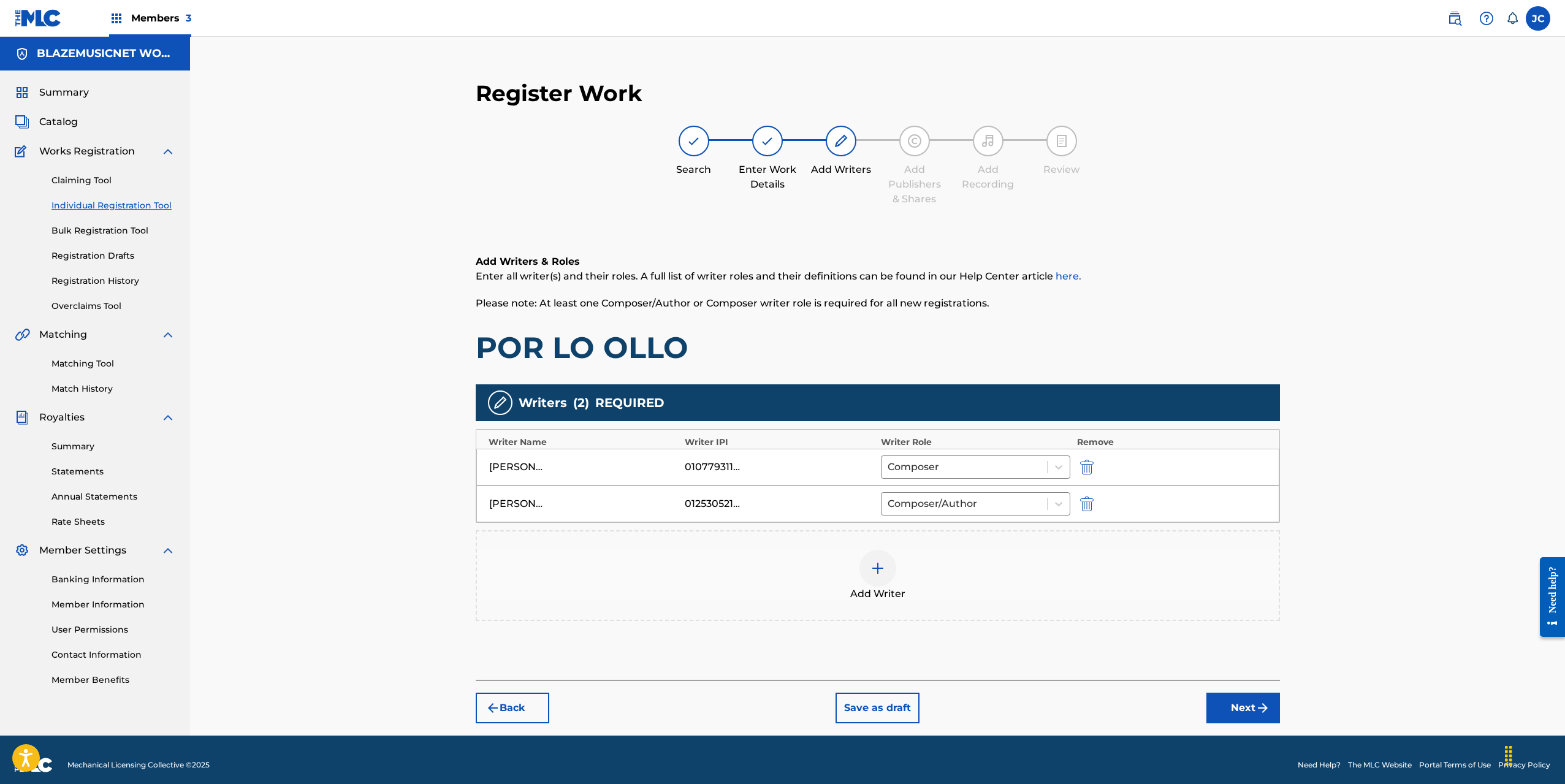
click at [881, 569] on img at bounding box center [877, 567] width 15 height 15
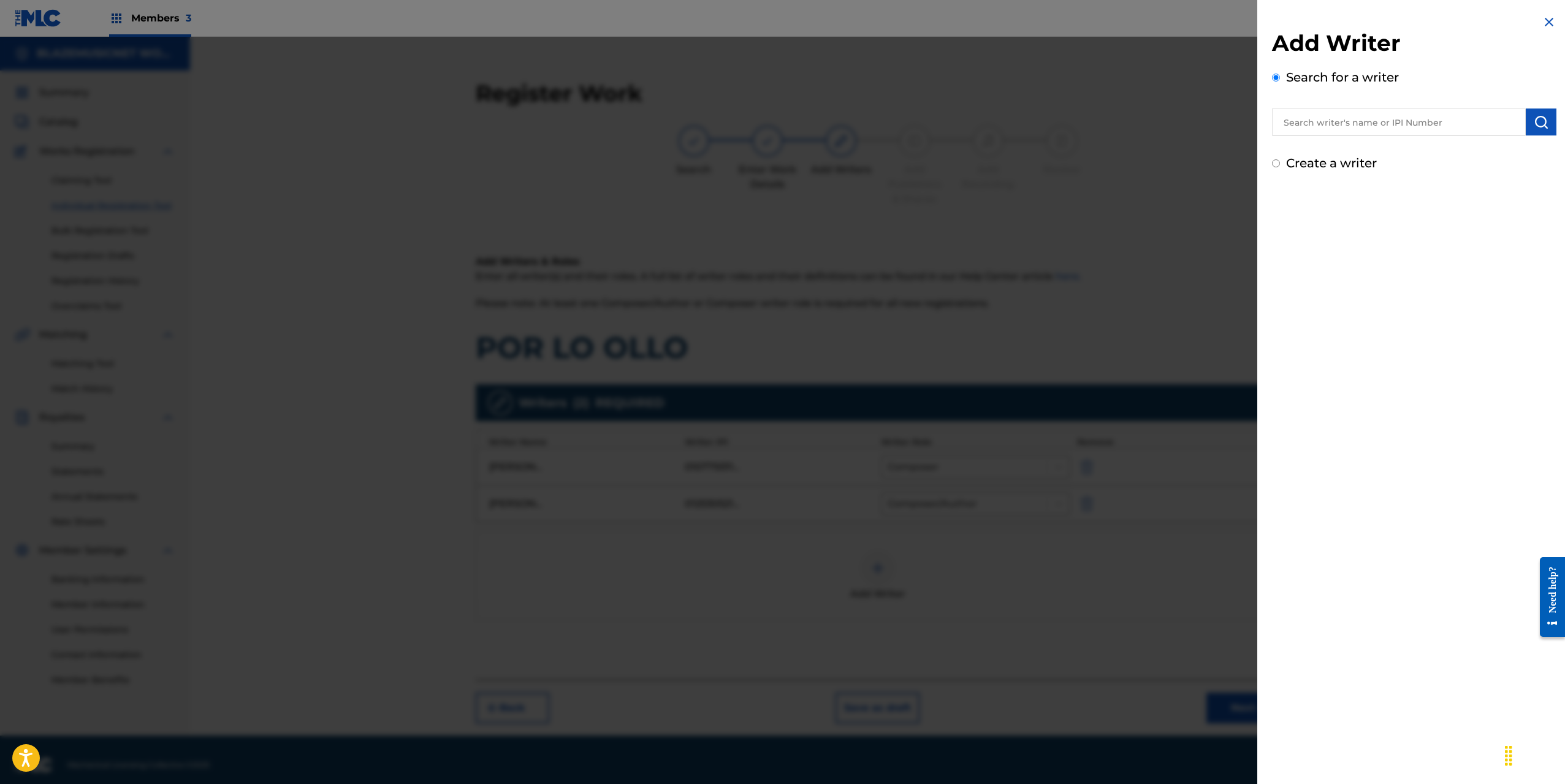
click at [1342, 113] on input "text" at bounding box center [1399, 122] width 253 height 27
type input "01260985337"
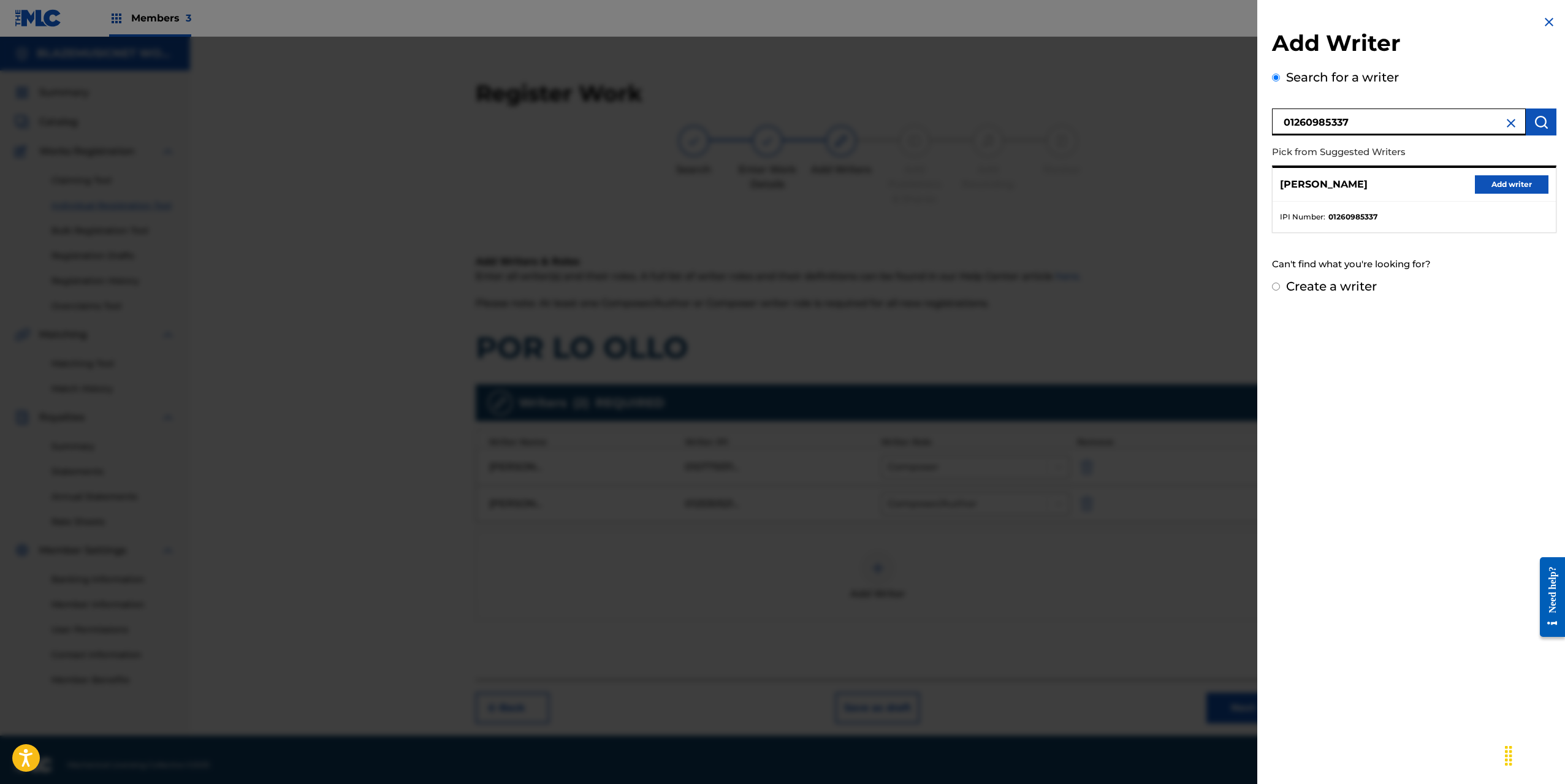
click at [1501, 180] on button "Add writer" at bounding box center [1512, 184] width 73 height 19
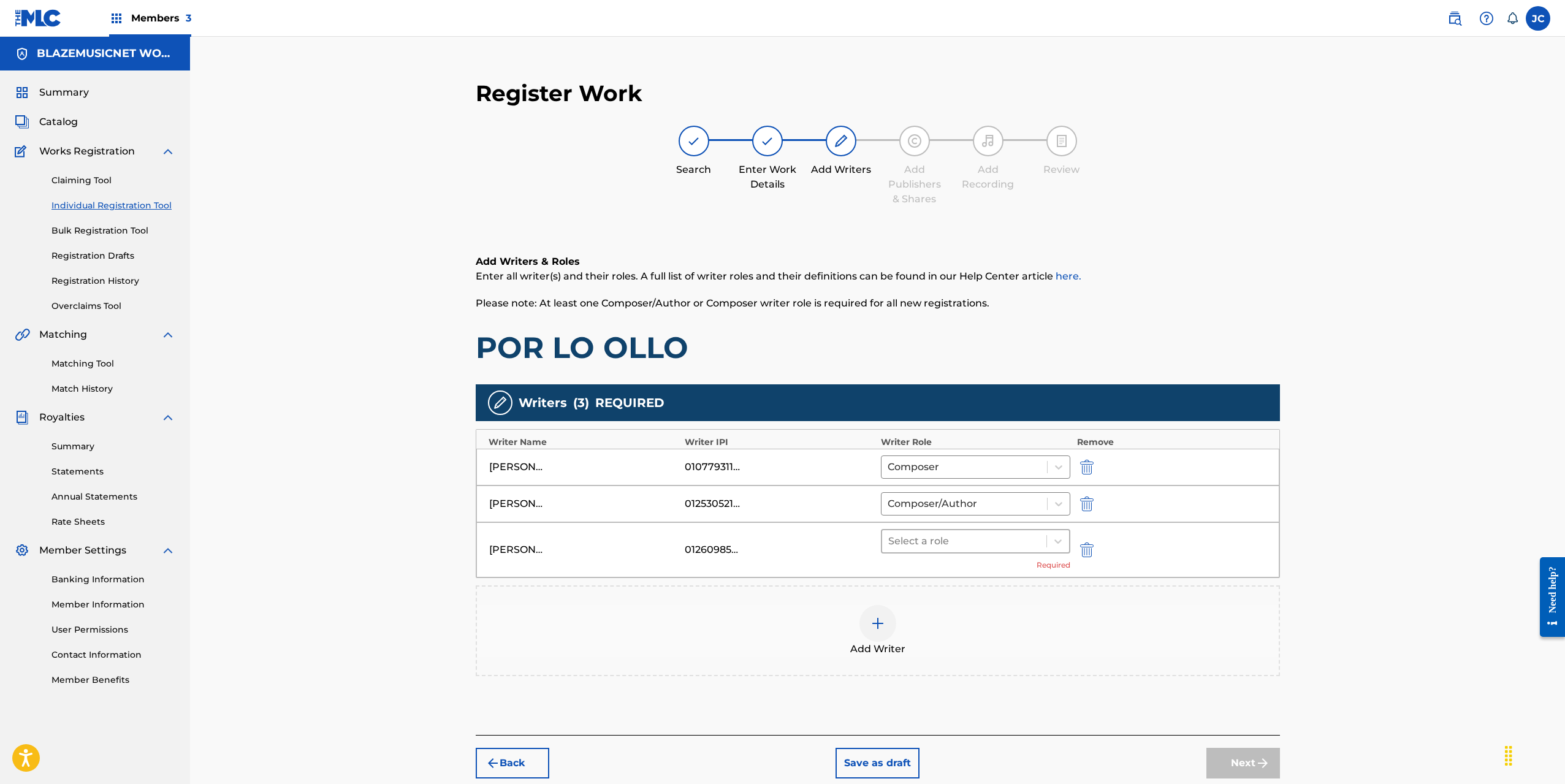
click at [952, 532] on div at bounding box center [964, 541] width 153 height 17
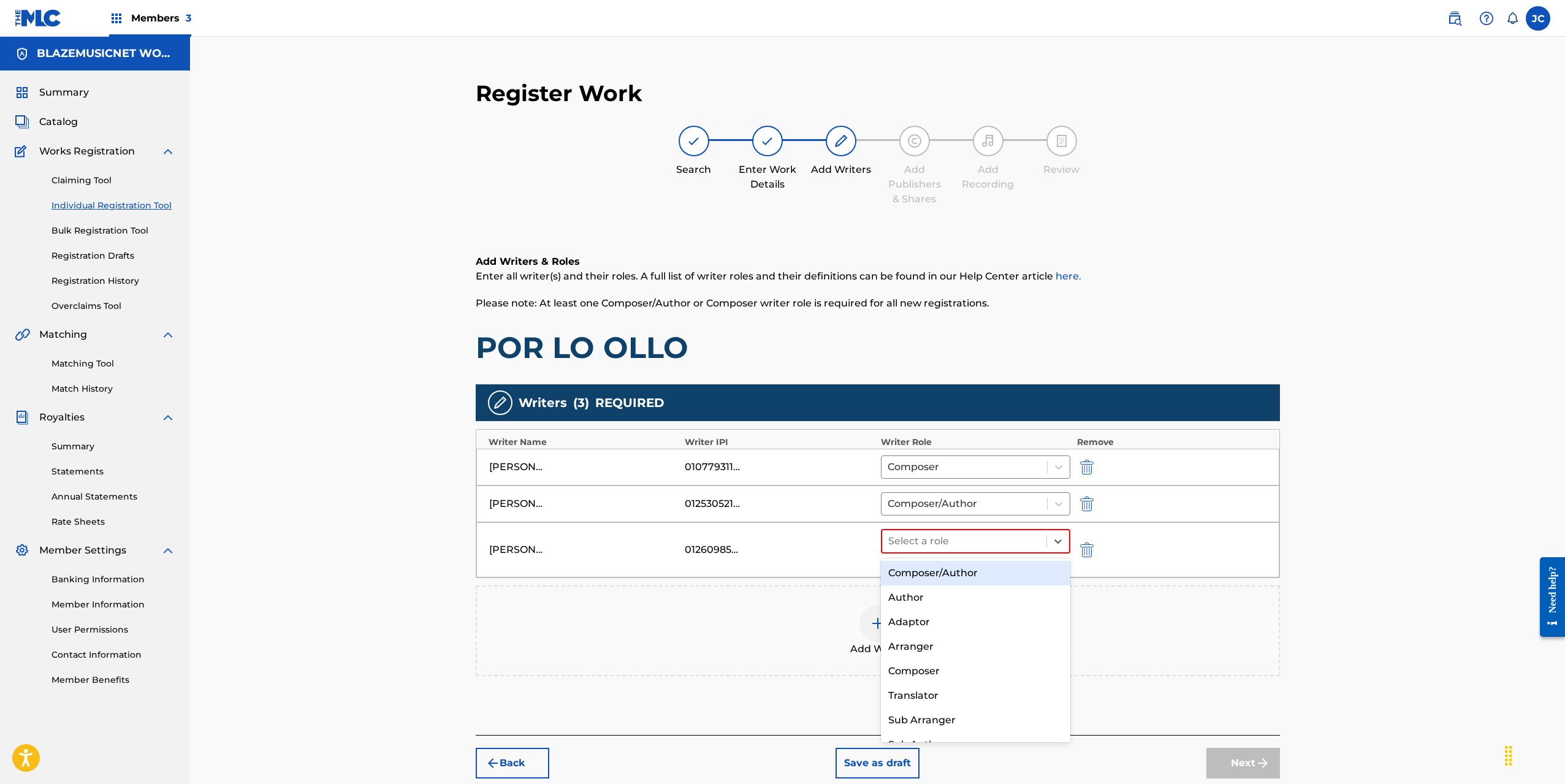
click at [935, 571] on div "Composer/Author" at bounding box center [975, 572] width 190 height 25
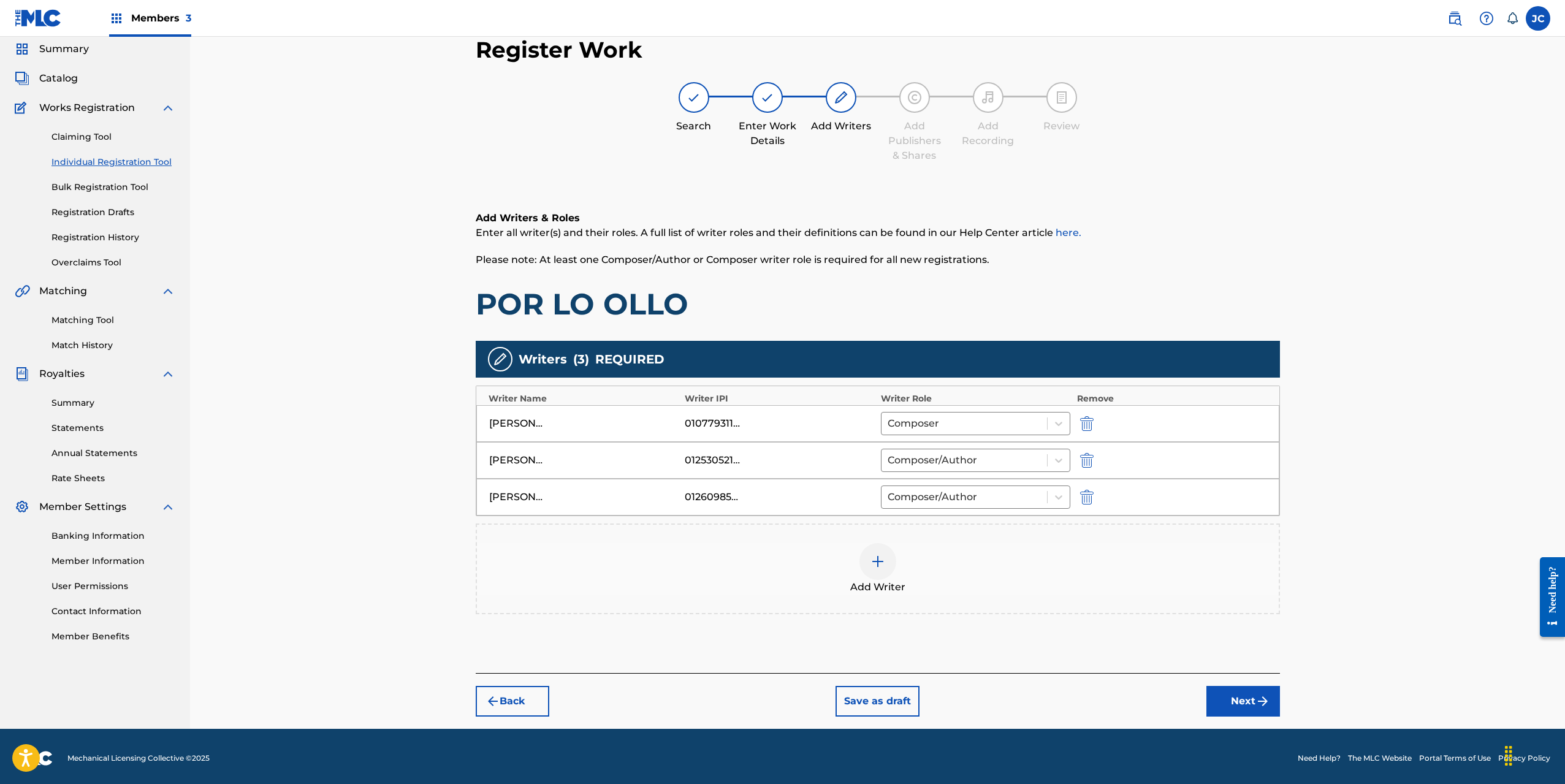
scroll to position [47, 0]
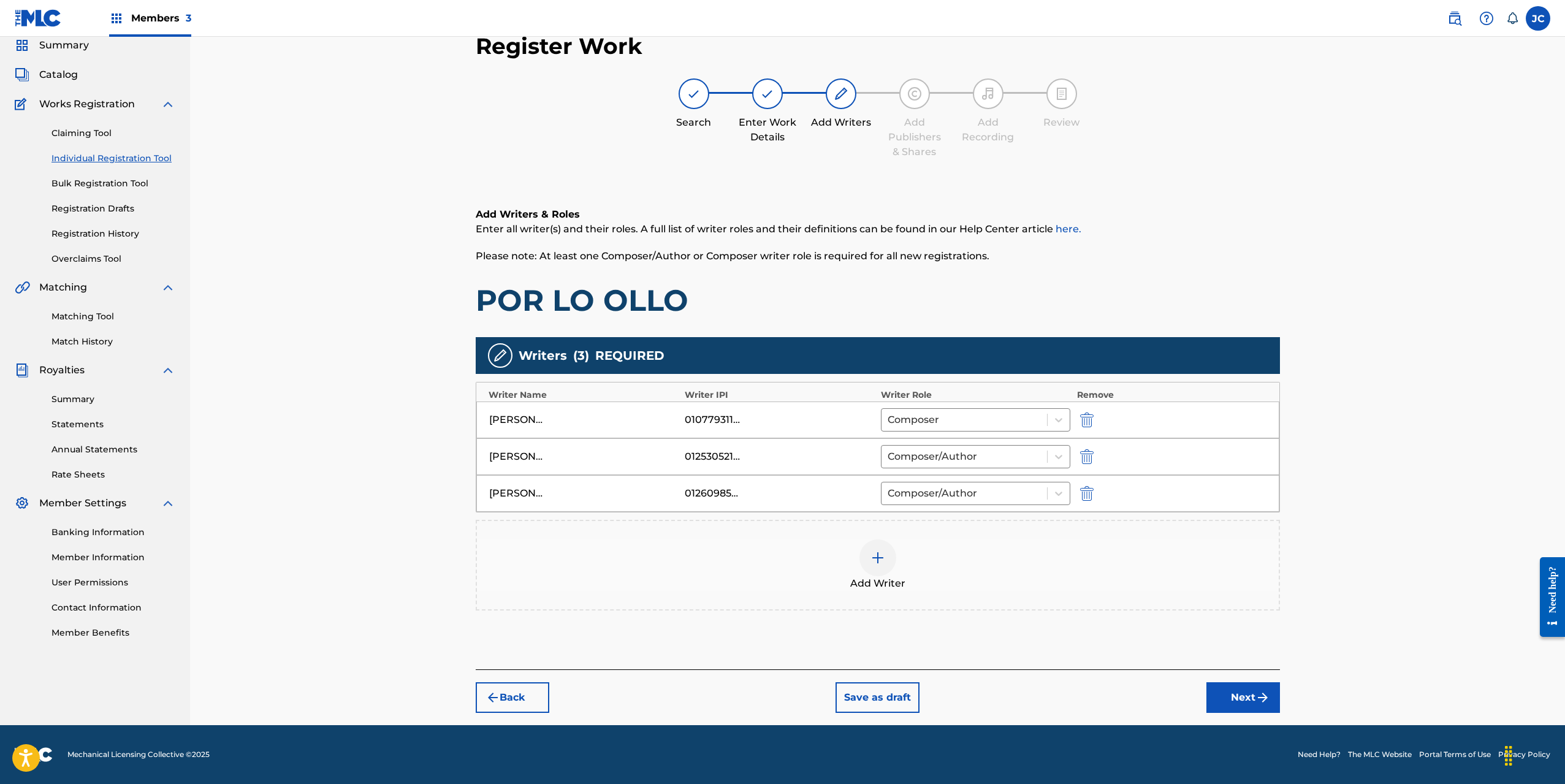
click at [1249, 694] on button "Next" at bounding box center [1243, 698] width 73 height 31
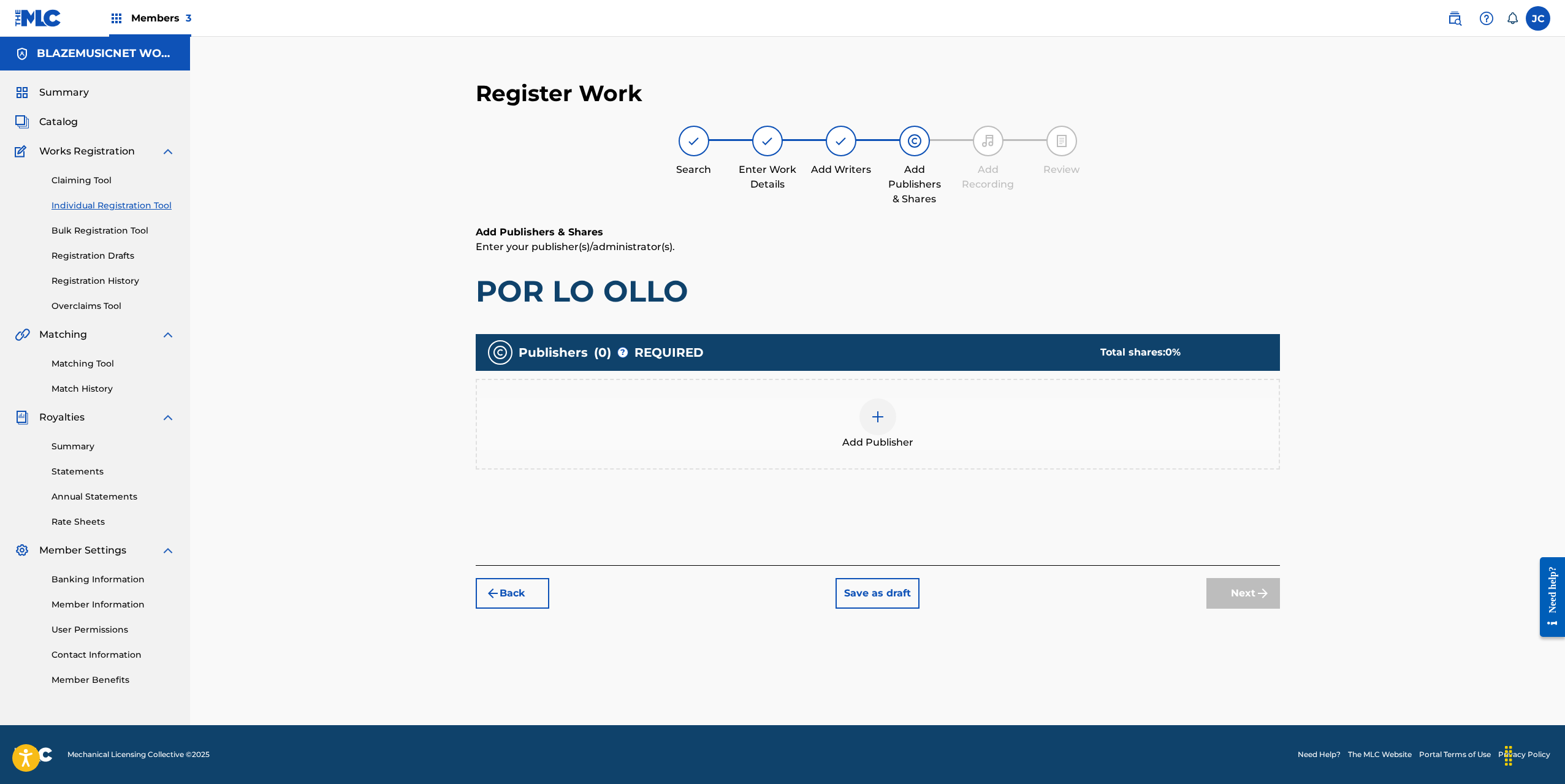
click at [872, 423] on img at bounding box center [877, 416] width 15 height 15
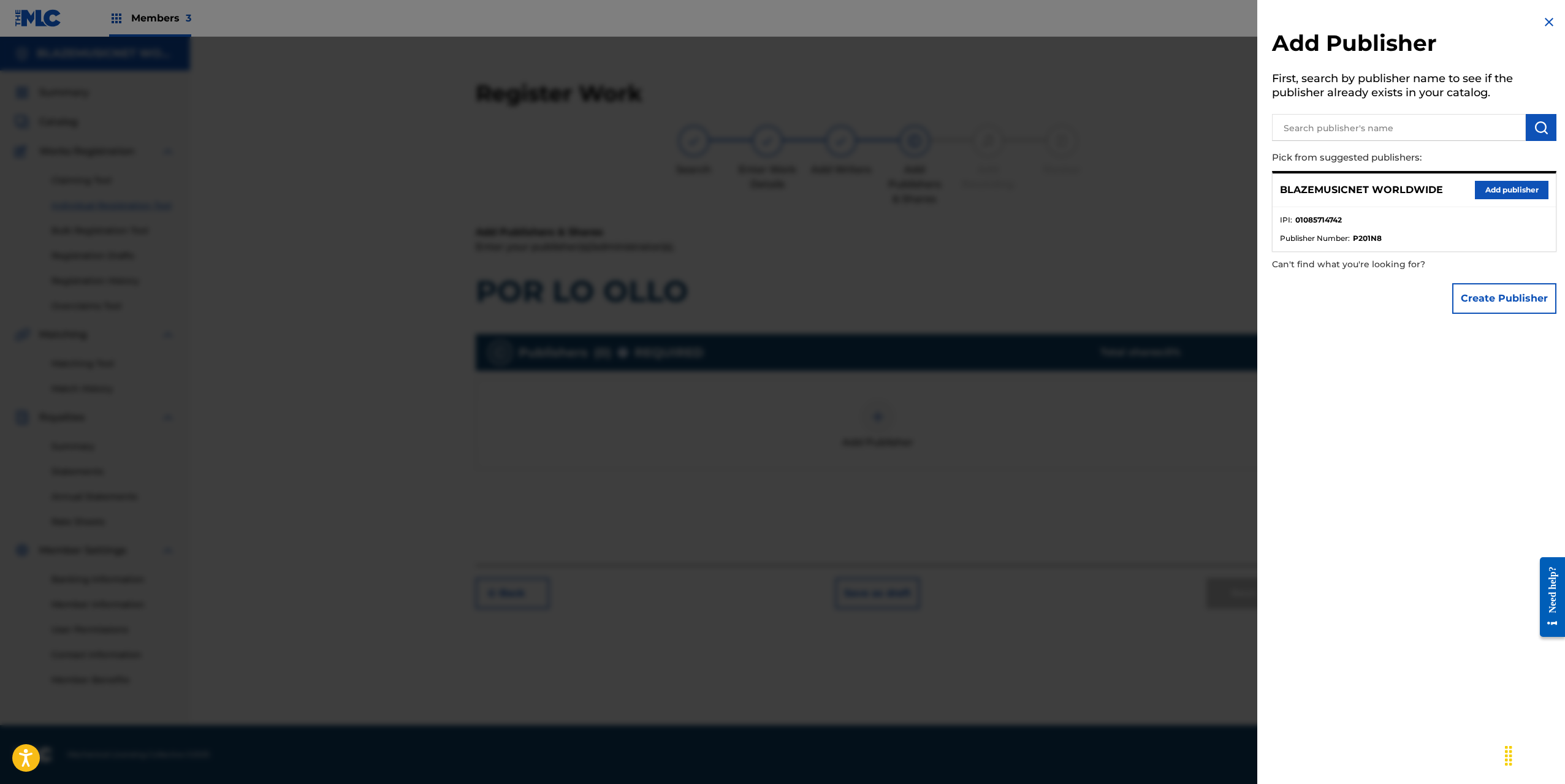
click at [1504, 190] on button "Add publisher" at bounding box center [1512, 190] width 73 height 19
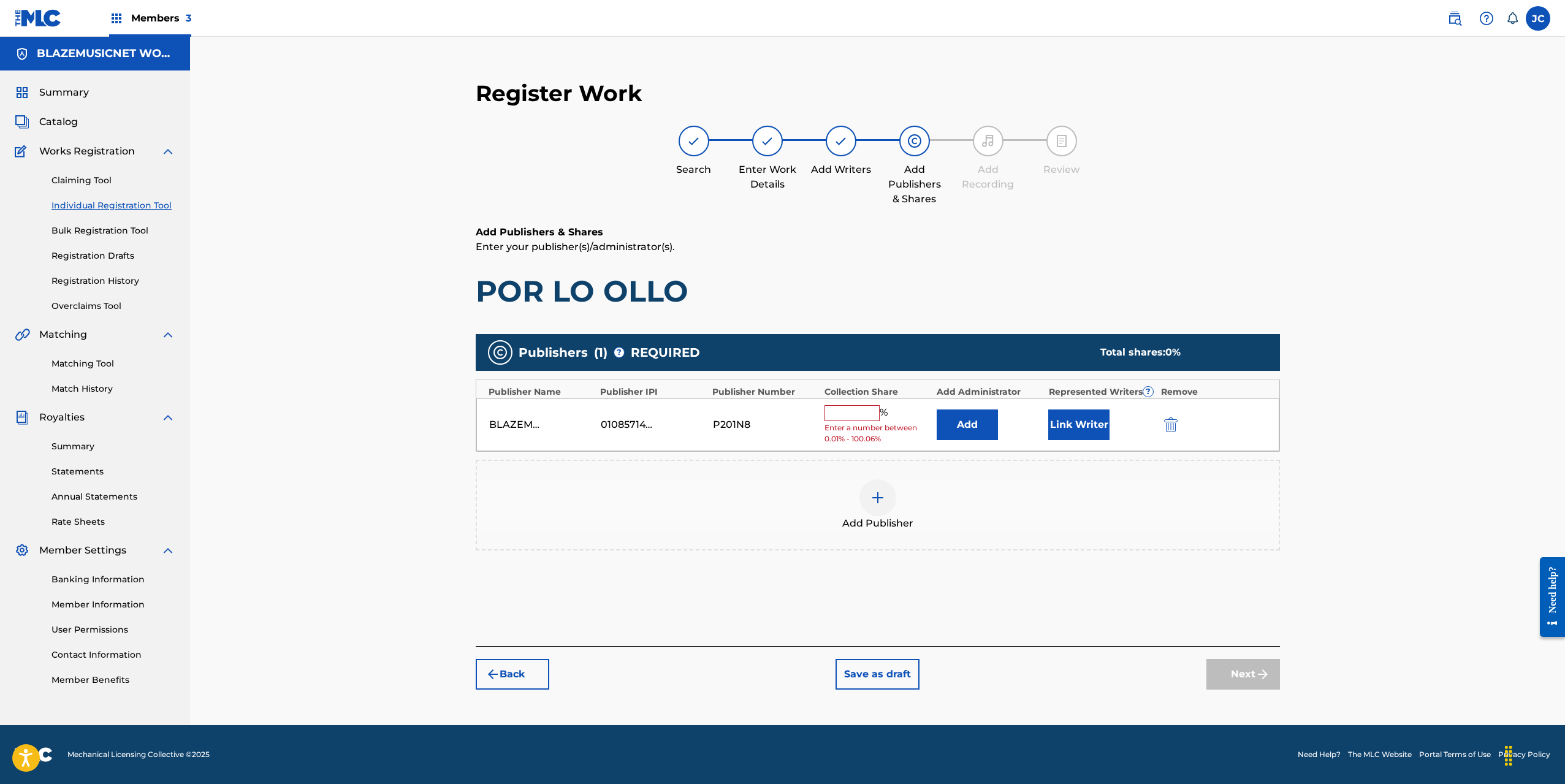
click at [845, 411] on input "text" at bounding box center [852, 413] width 55 height 16
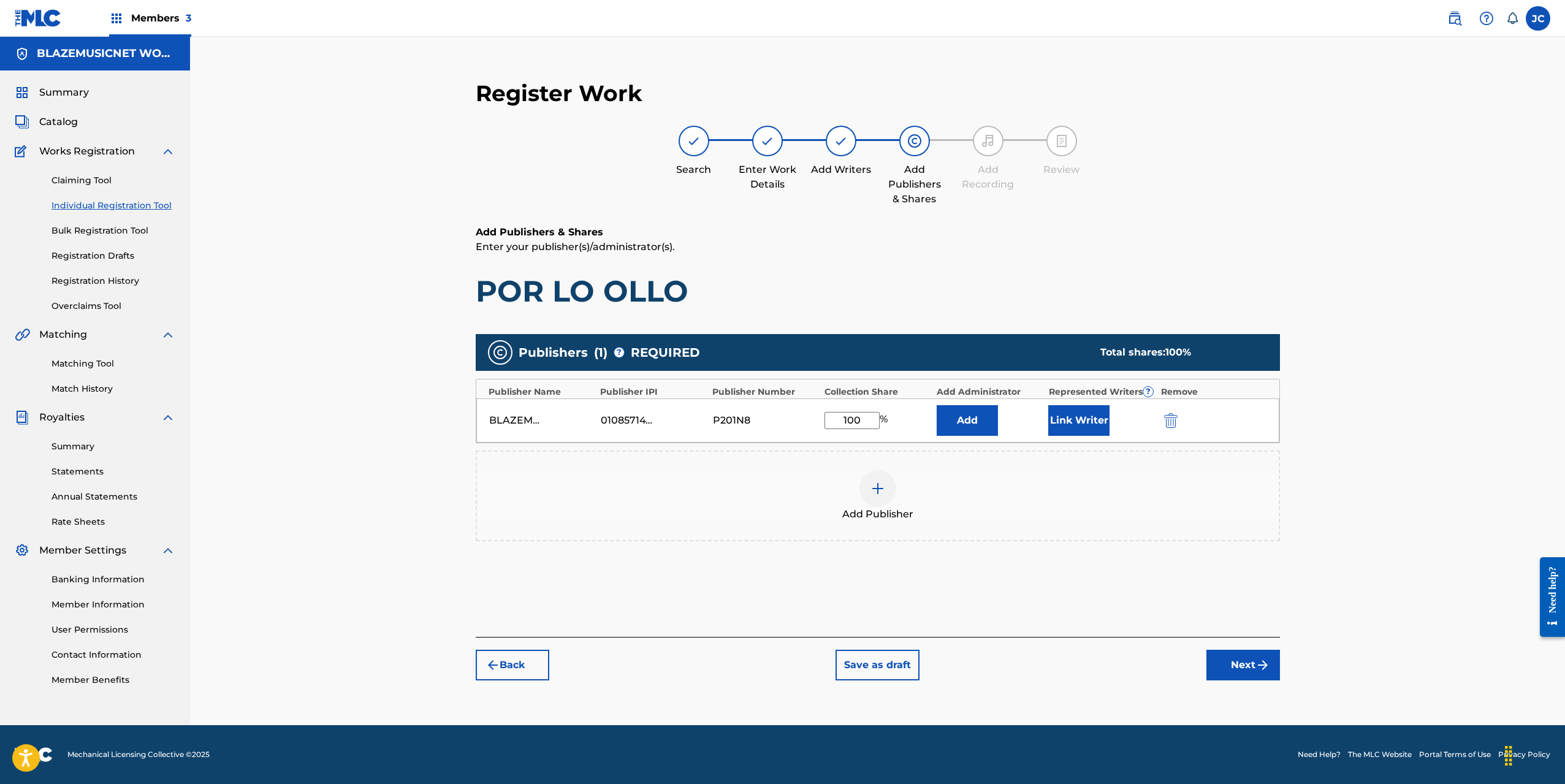
type input "100"
click at [1070, 421] on button "Link Writer" at bounding box center [1079, 421] width 61 height 31
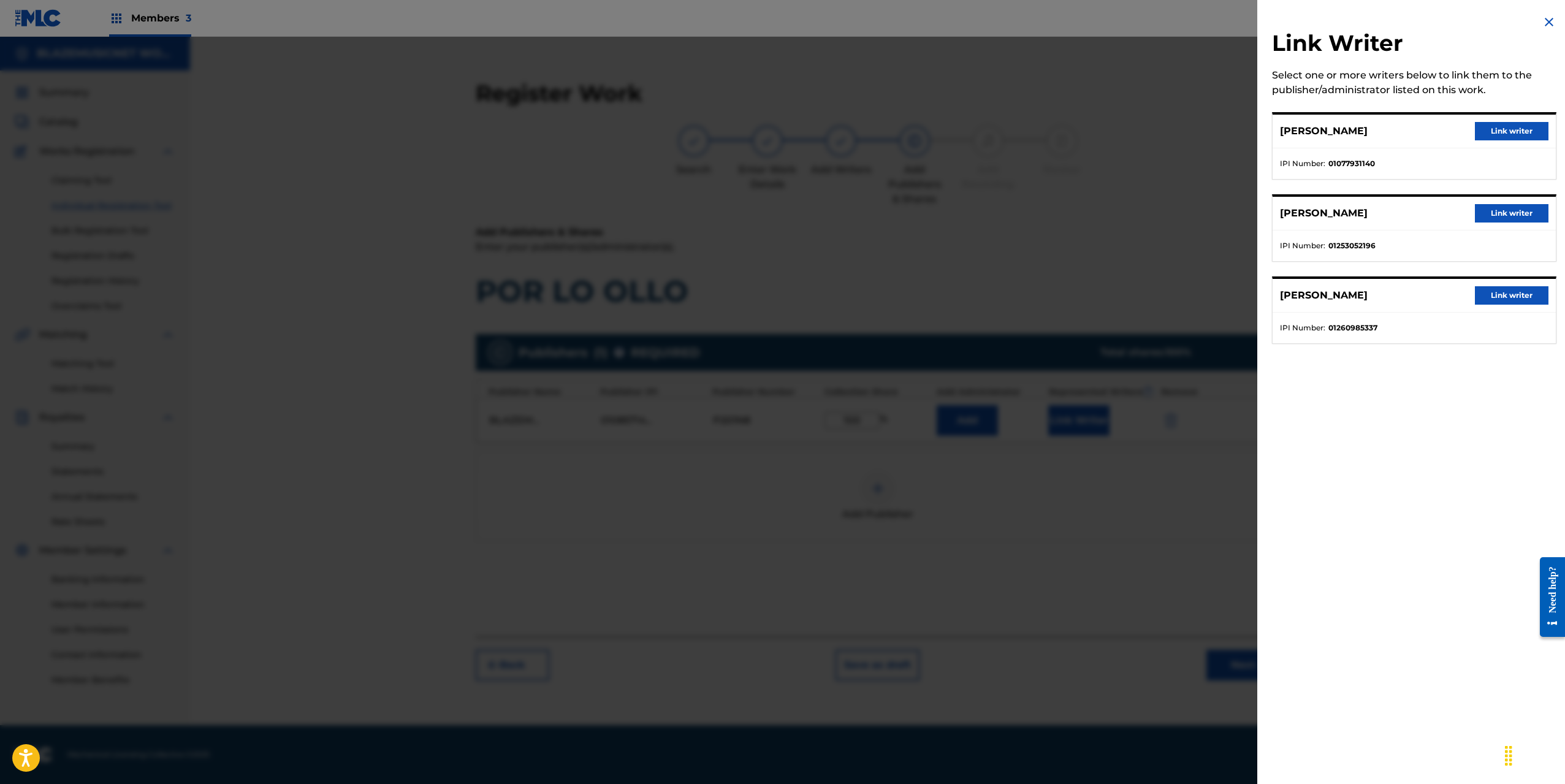
click at [1499, 133] on button "Link writer" at bounding box center [1512, 131] width 73 height 19
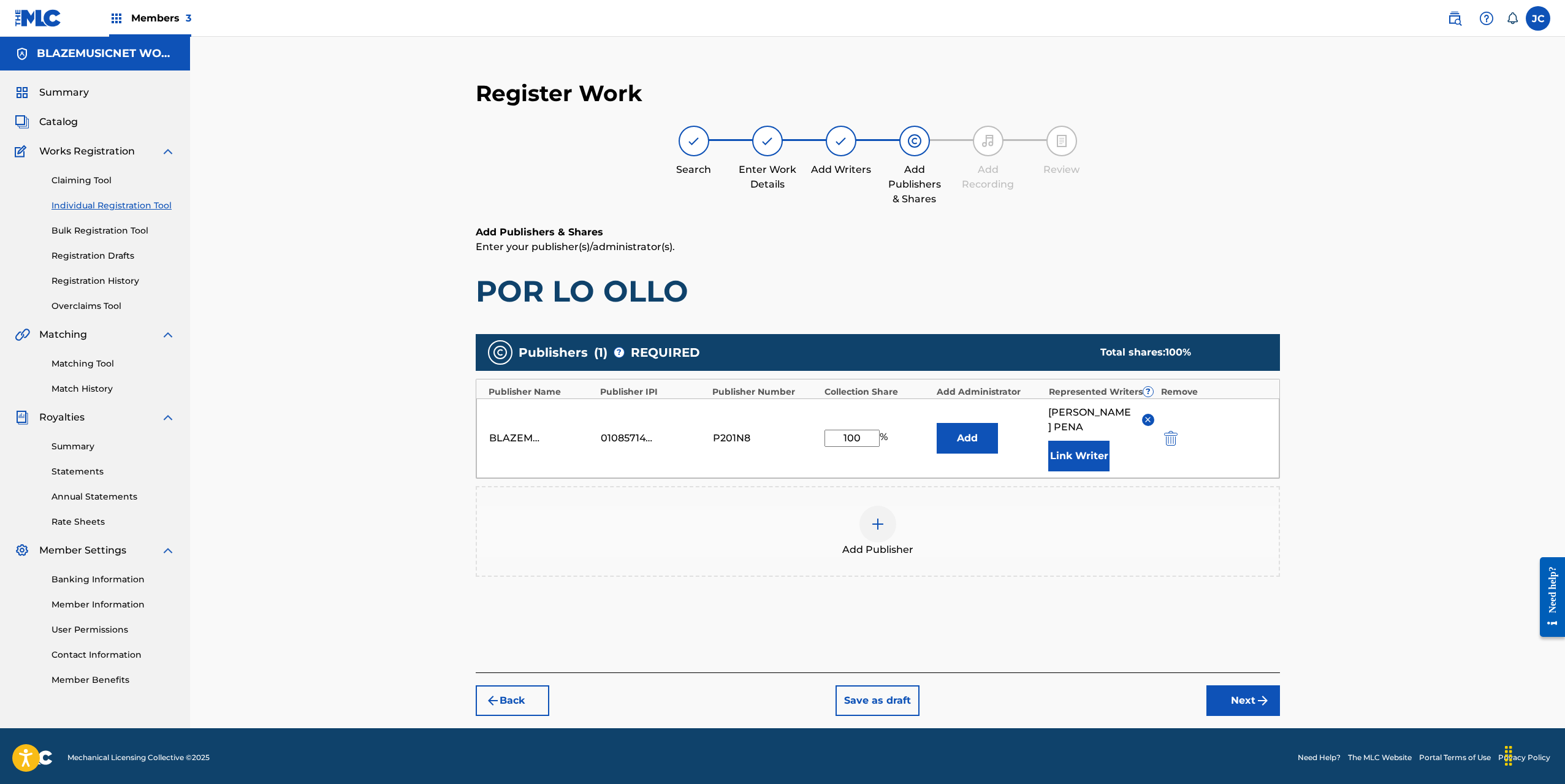
click at [1097, 467] on button "Link Writer" at bounding box center [1079, 456] width 61 height 31
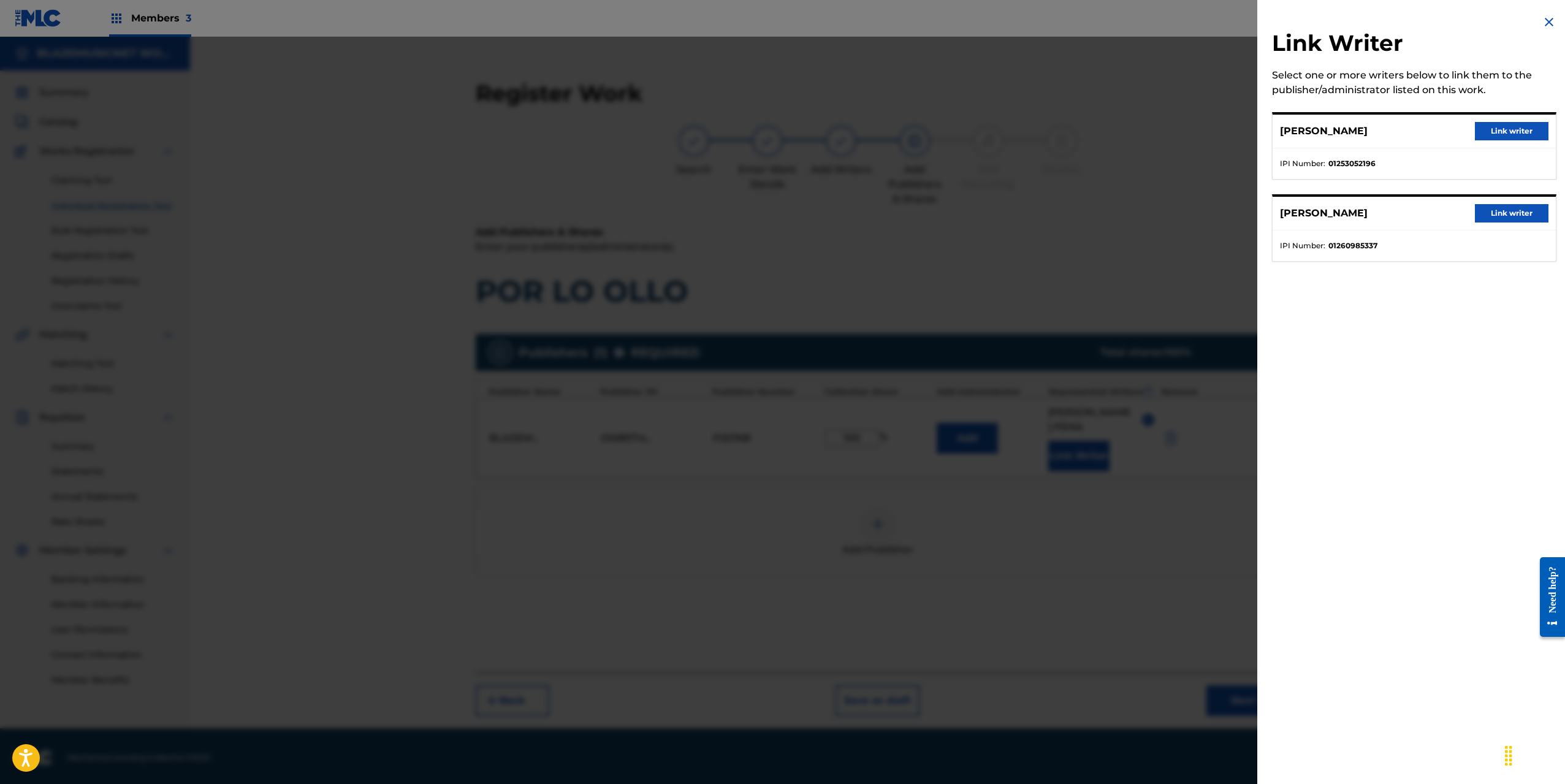
click at [1528, 126] on button "Link writer" at bounding box center [1512, 131] width 73 height 19
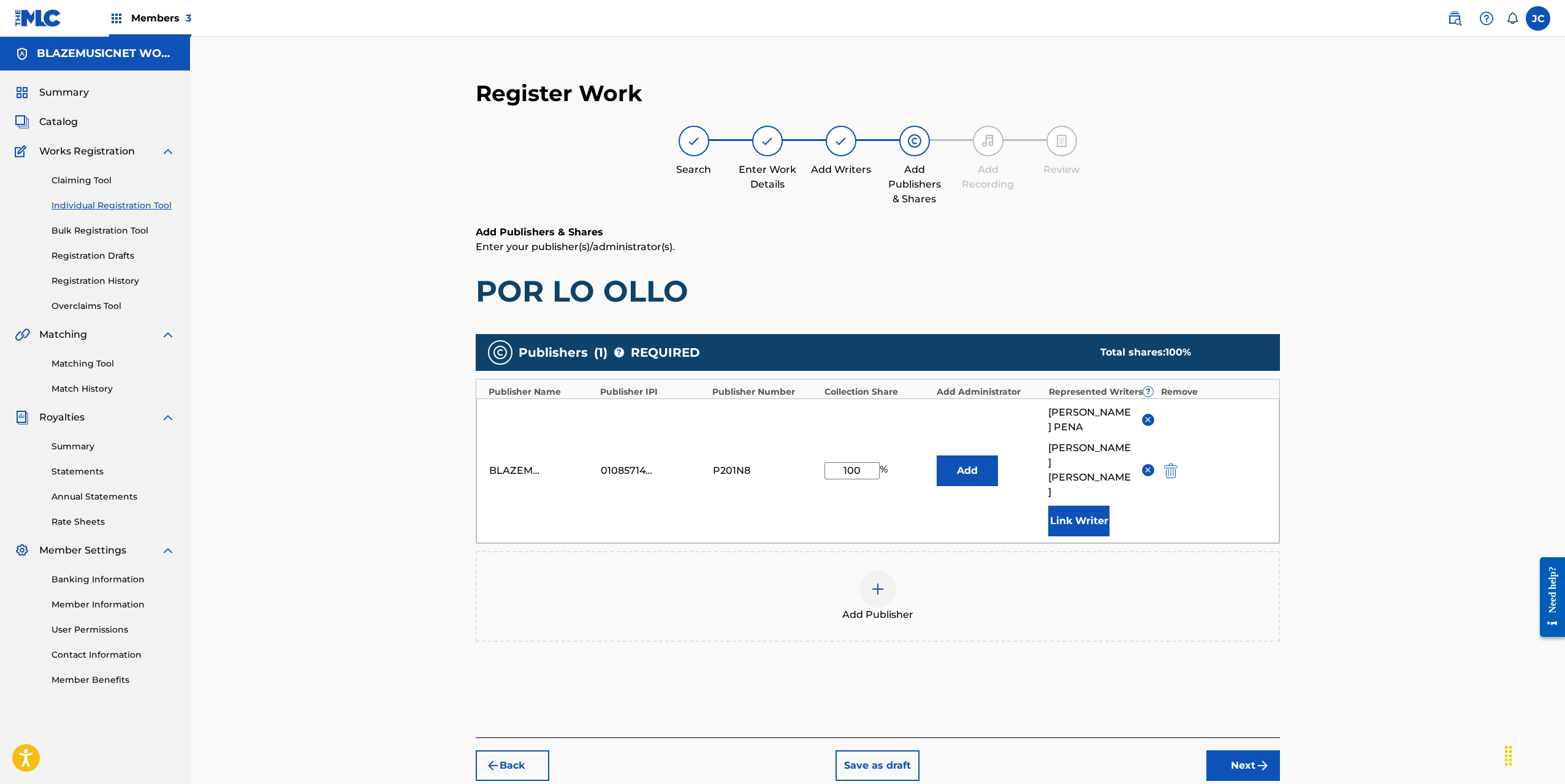
click at [1092, 506] on button "Link Writer" at bounding box center [1079, 521] width 61 height 31
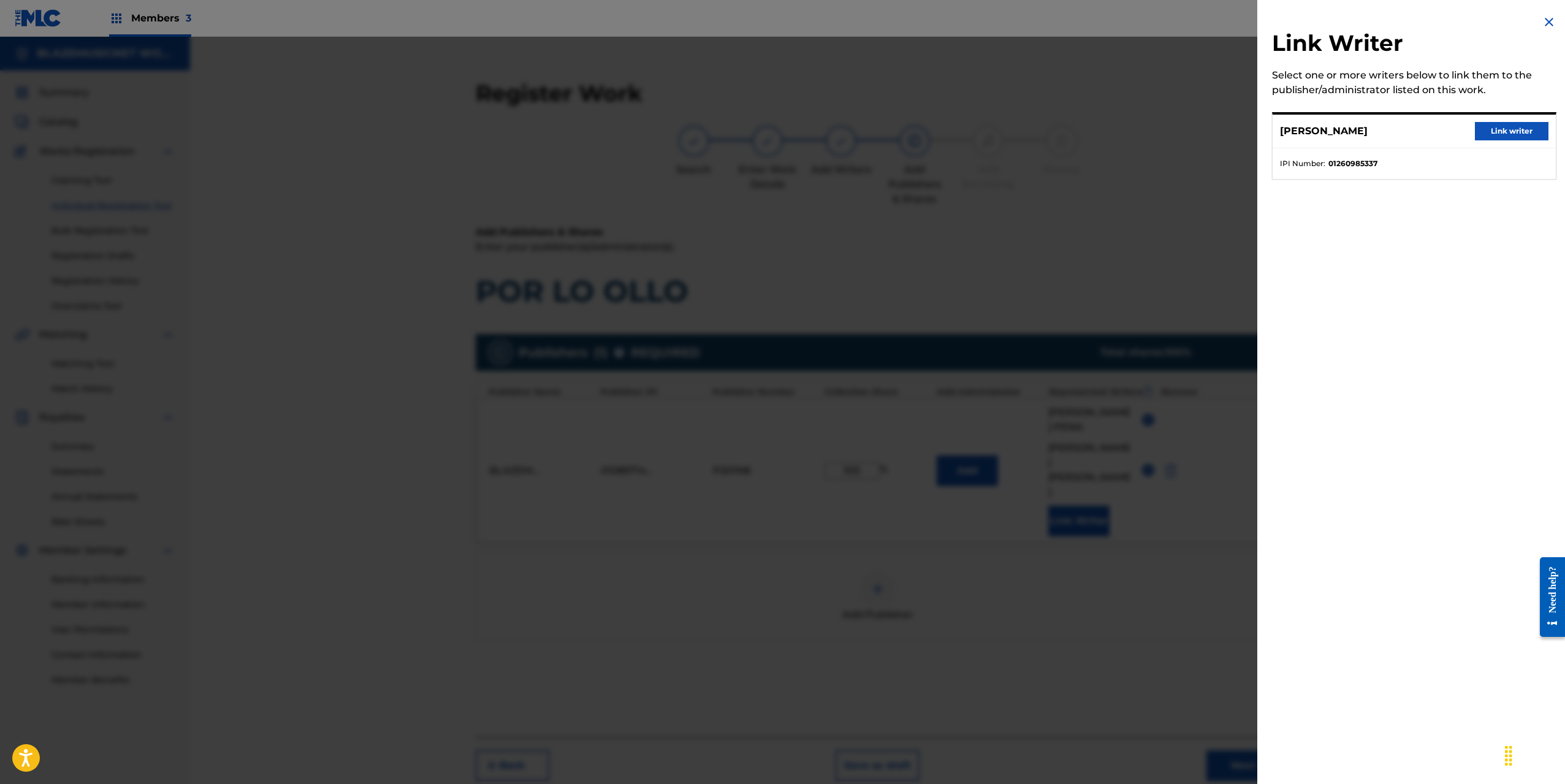
click at [1514, 131] on button "Link writer" at bounding box center [1512, 131] width 73 height 19
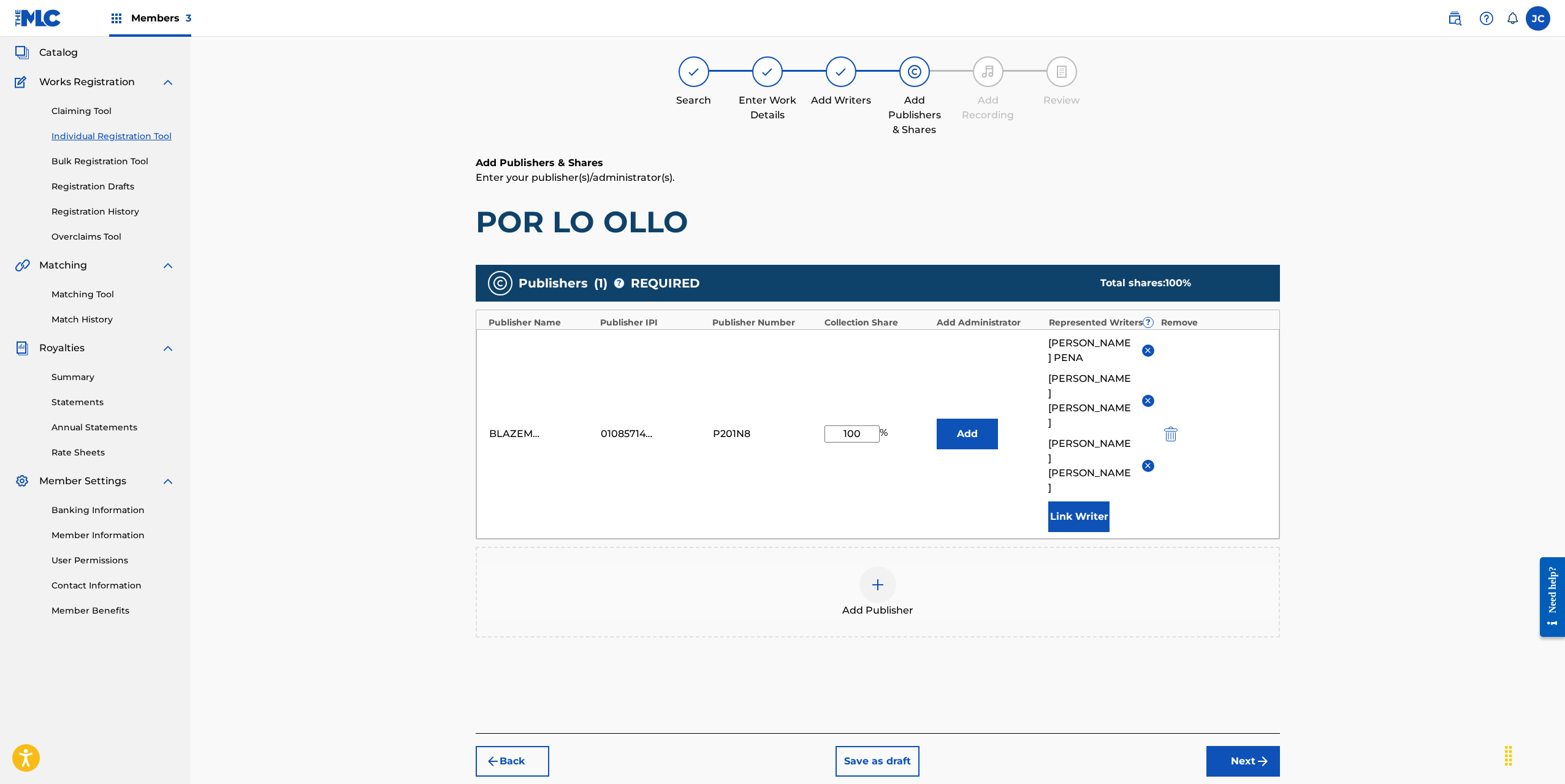
scroll to position [103, 0]
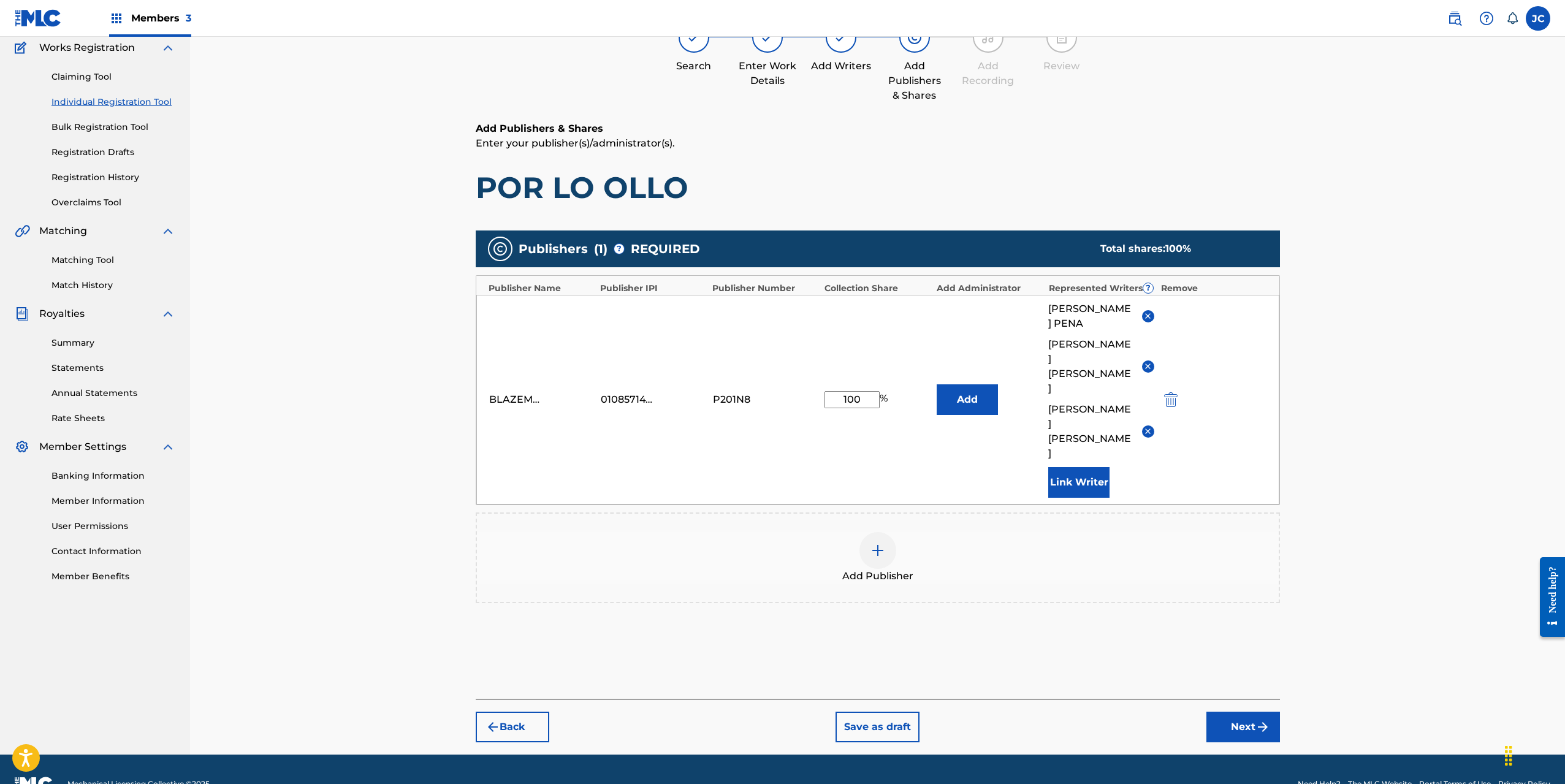
click at [1241, 711] on button "Next" at bounding box center [1243, 727] width 73 height 31
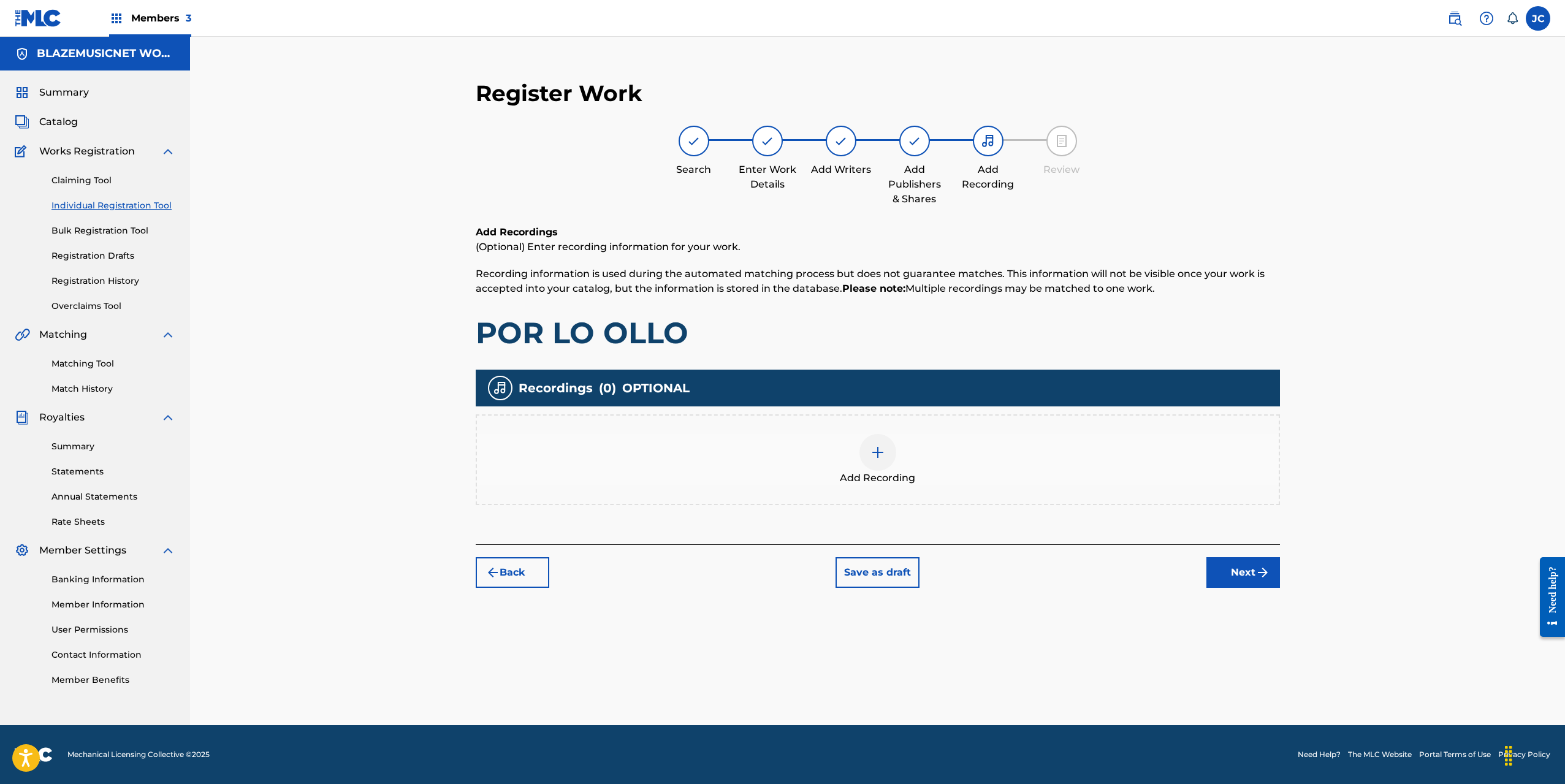
click at [887, 454] on div at bounding box center [877, 452] width 37 height 37
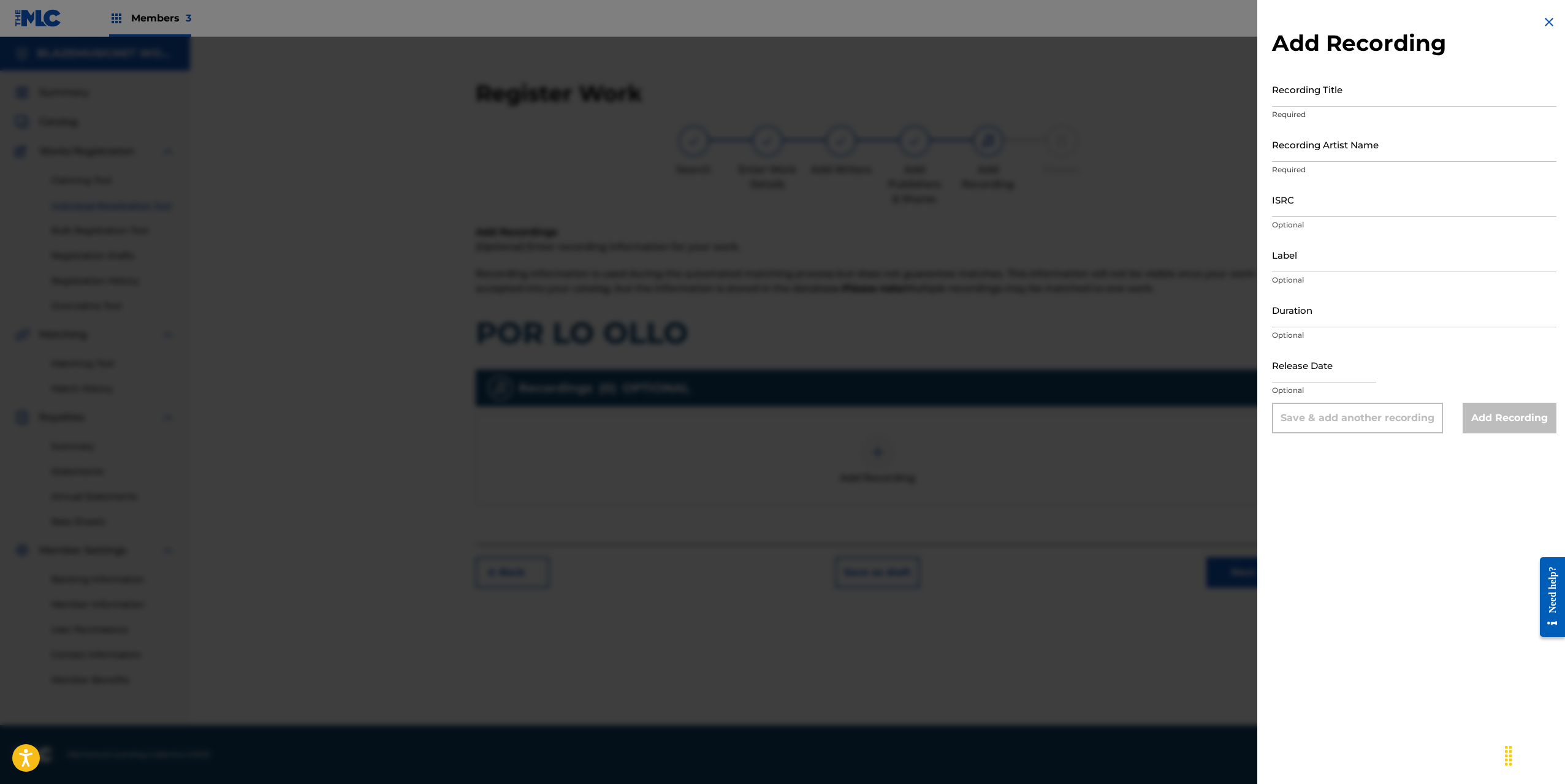
click at [1319, 84] on input "Recording Title" at bounding box center [1414, 89] width 284 height 35
type input "O"
type input "POR LO OLLO"
click at [1314, 154] on input "Recording Artist Name" at bounding box center [1414, 144] width 284 height 35
click at [1318, 147] on input "Recording Artist Name" at bounding box center [1414, 144] width 284 height 35
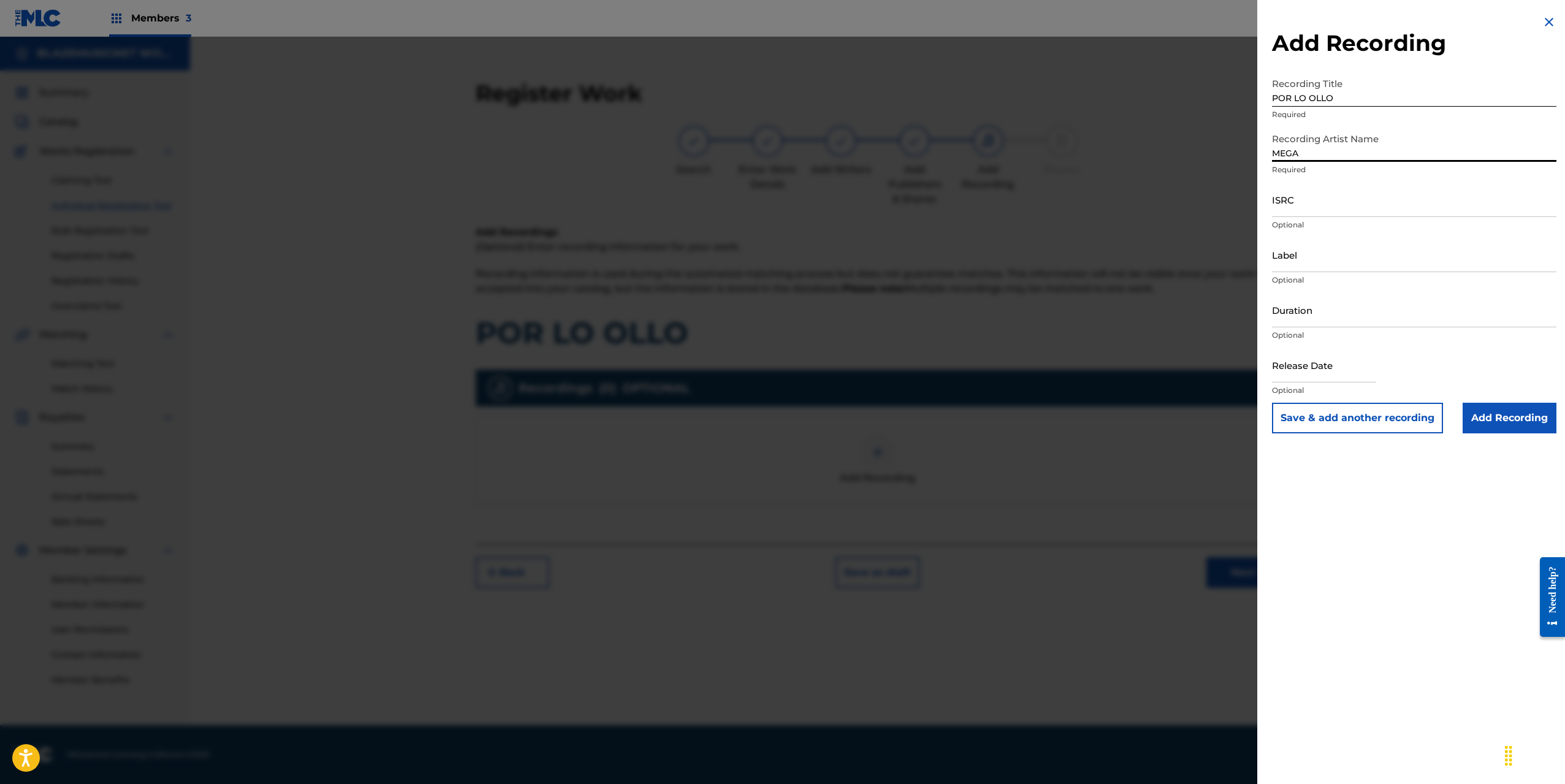
type input "MEGADIVO PRODUCE"
click at [1294, 210] on input "ISRC" at bounding box center [1414, 199] width 284 height 35
click at [1287, 206] on input "ISRC" at bounding box center [1414, 199] width 284 height 35
paste input "QZTL92566421"
type input "QZTL92566421"
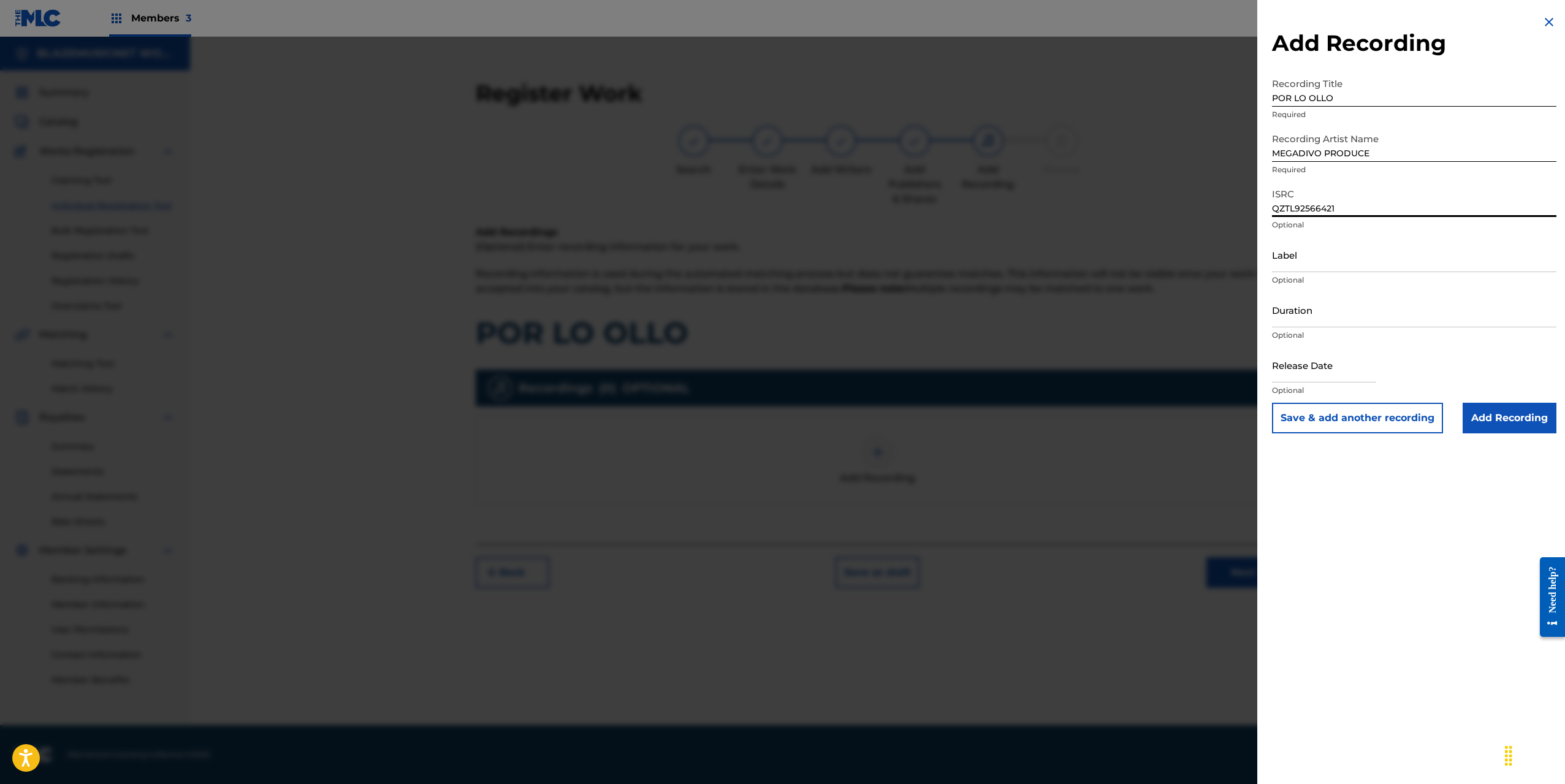
click at [1293, 263] on input "Label" at bounding box center [1414, 254] width 284 height 35
type input "EL SAOCO DEL FUTURO"
click at [1310, 314] on input "Duration" at bounding box center [1414, 310] width 284 height 35
type input "02:22"
click at [1312, 365] on input "text" at bounding box center [1324, 364] width 104 height 35
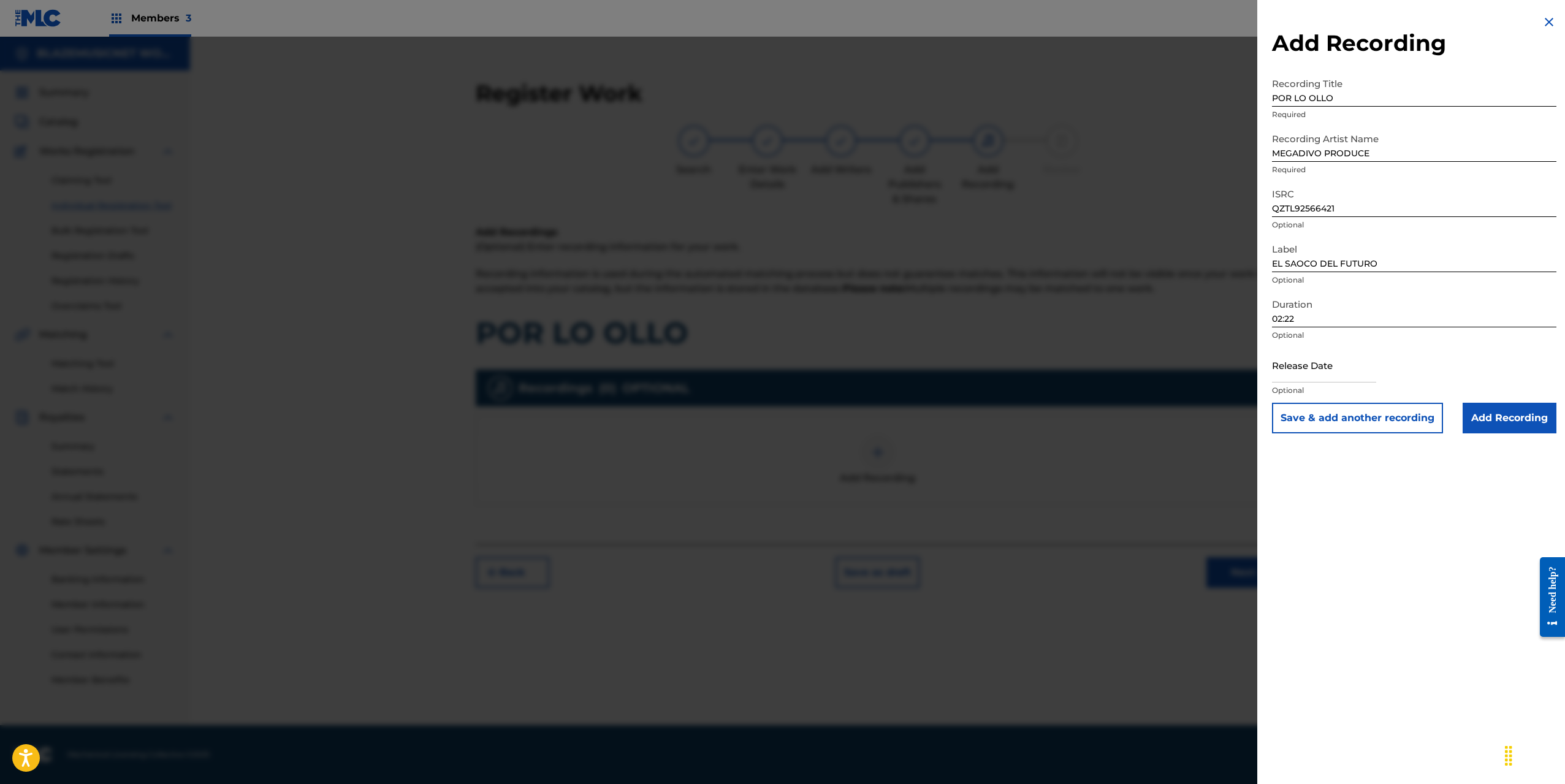
select select "7"
select select "2025"
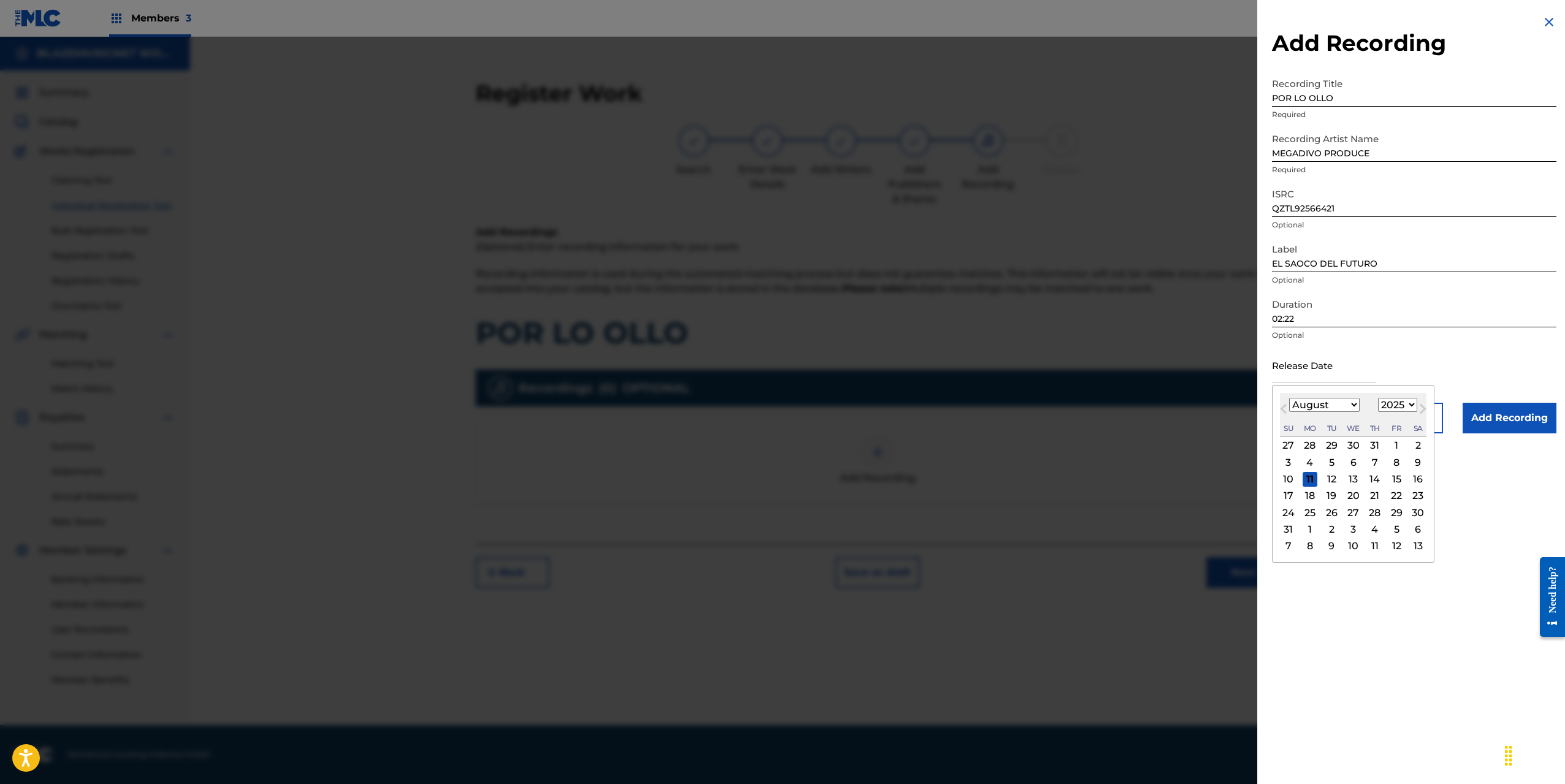
click at [1293, 404] on button "Previous Month" at bounding box center [1283, 411] width 20 height 20
click at [1321, 402] on select "January February March April May June July August September October November De…" at bounding box center [1324, 404] width 71 height 15
select select "0"
click at [1289, 398] on select "January February March April May June July August September October November De…" at bounding box center [1324, 404] width 71 height 15
click at [1396, 458] on div "10" at bounding box center [1396, 462] width 15 height 15
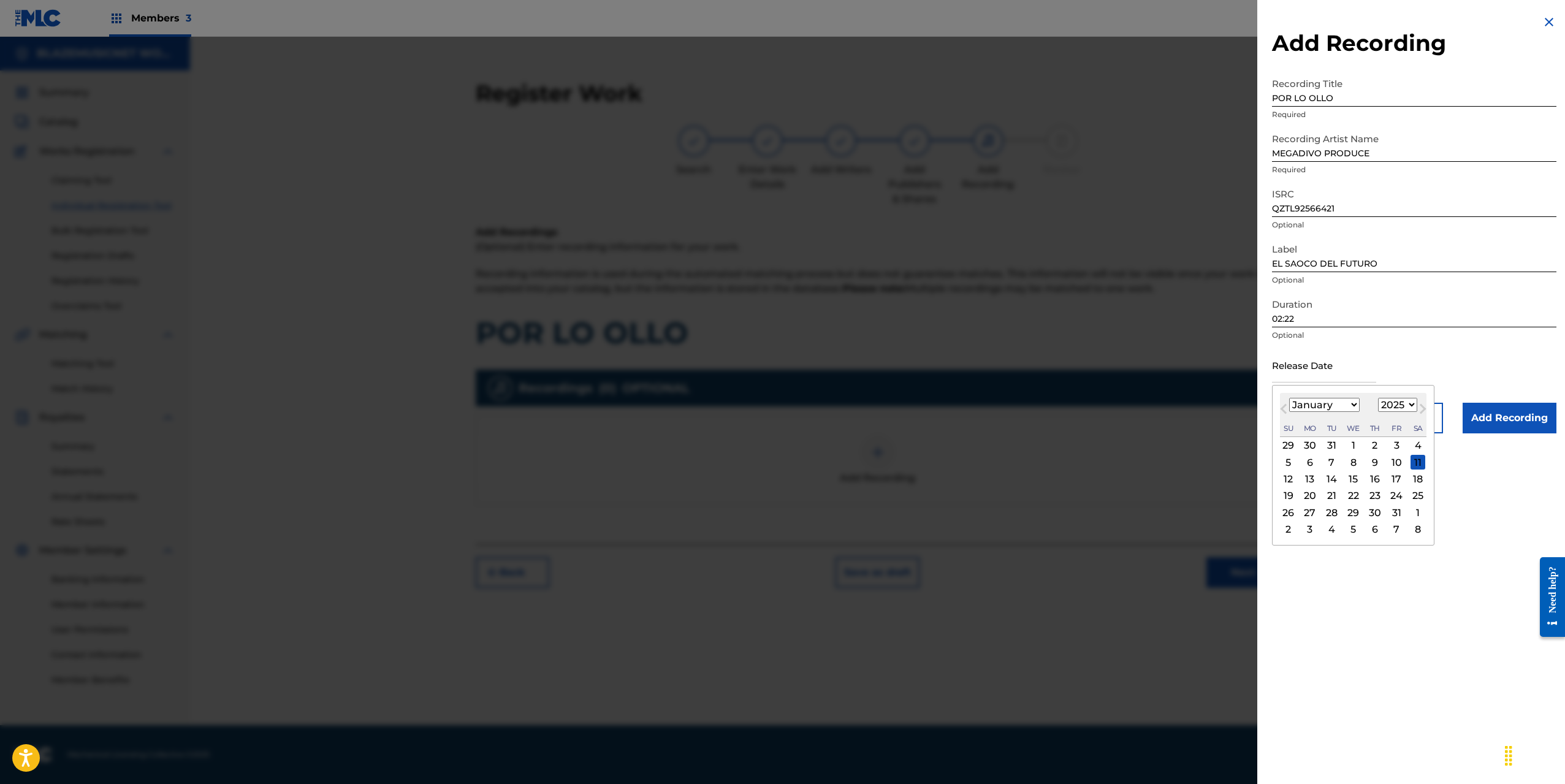
type input "[DATE]"
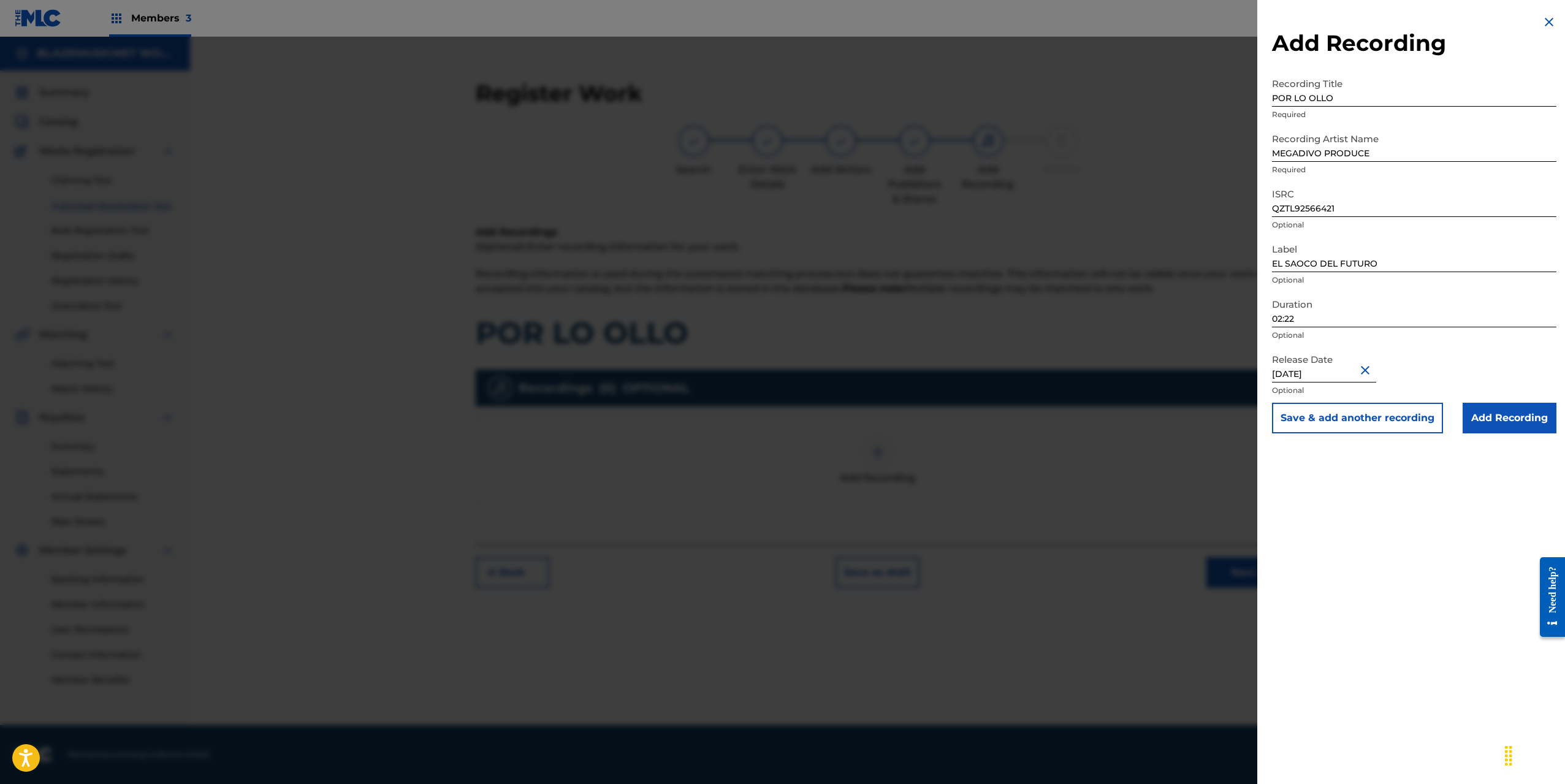
click at [1495, 421] on input "Add Recording" at bounding box center [1510, 418] width 94 height 31
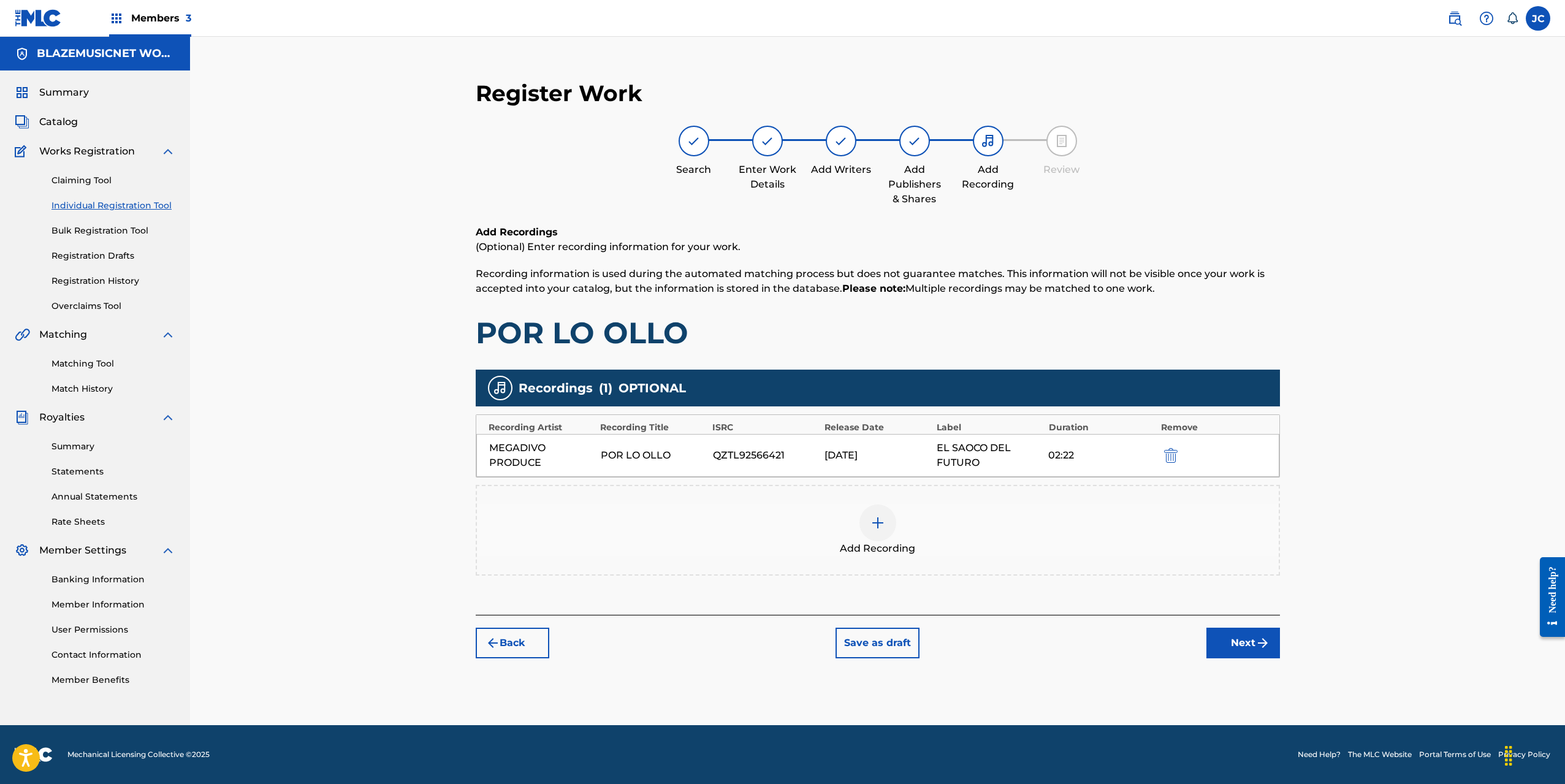
click at [1249, 647] on button "Next" at bounding box center [1243, 643] width 73 height 31
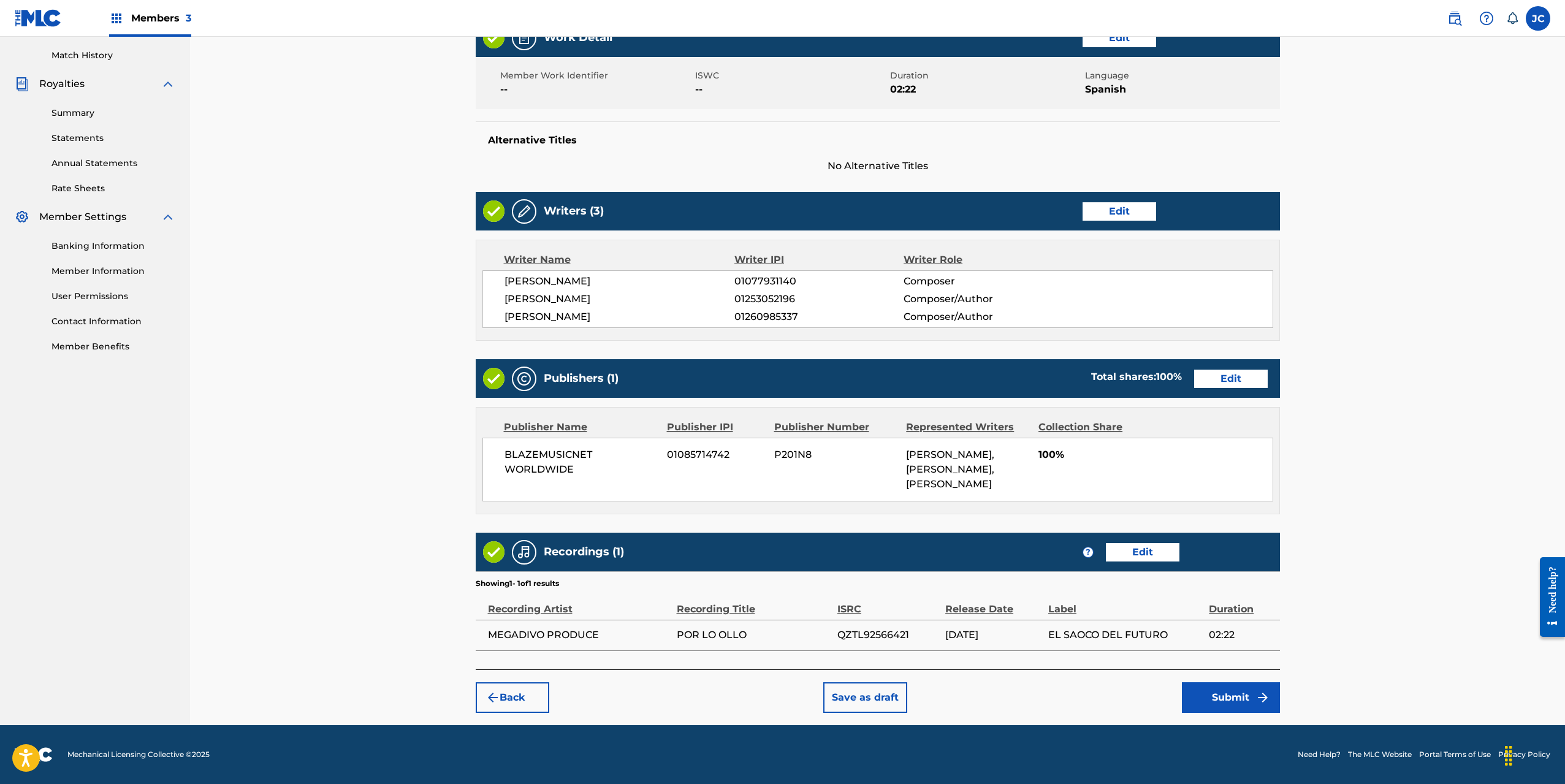
scroll to position [348, 0]
click at [1267, 700] on img "submit" at bounding box center [1262, 697] width 15 height 15
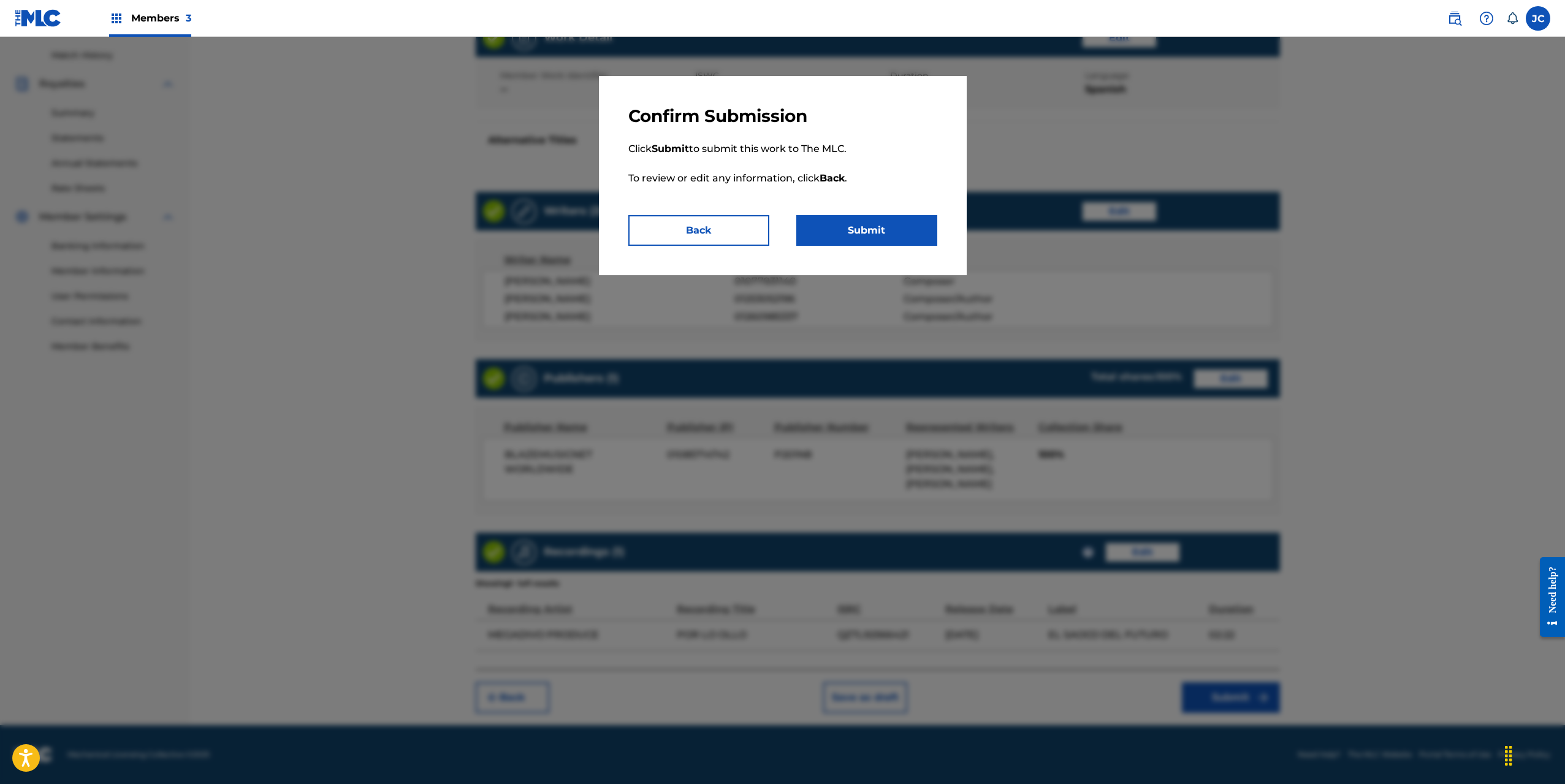
click at [902, 236] on button "Submit" at bounding box center [866, 230] width 141 height 31
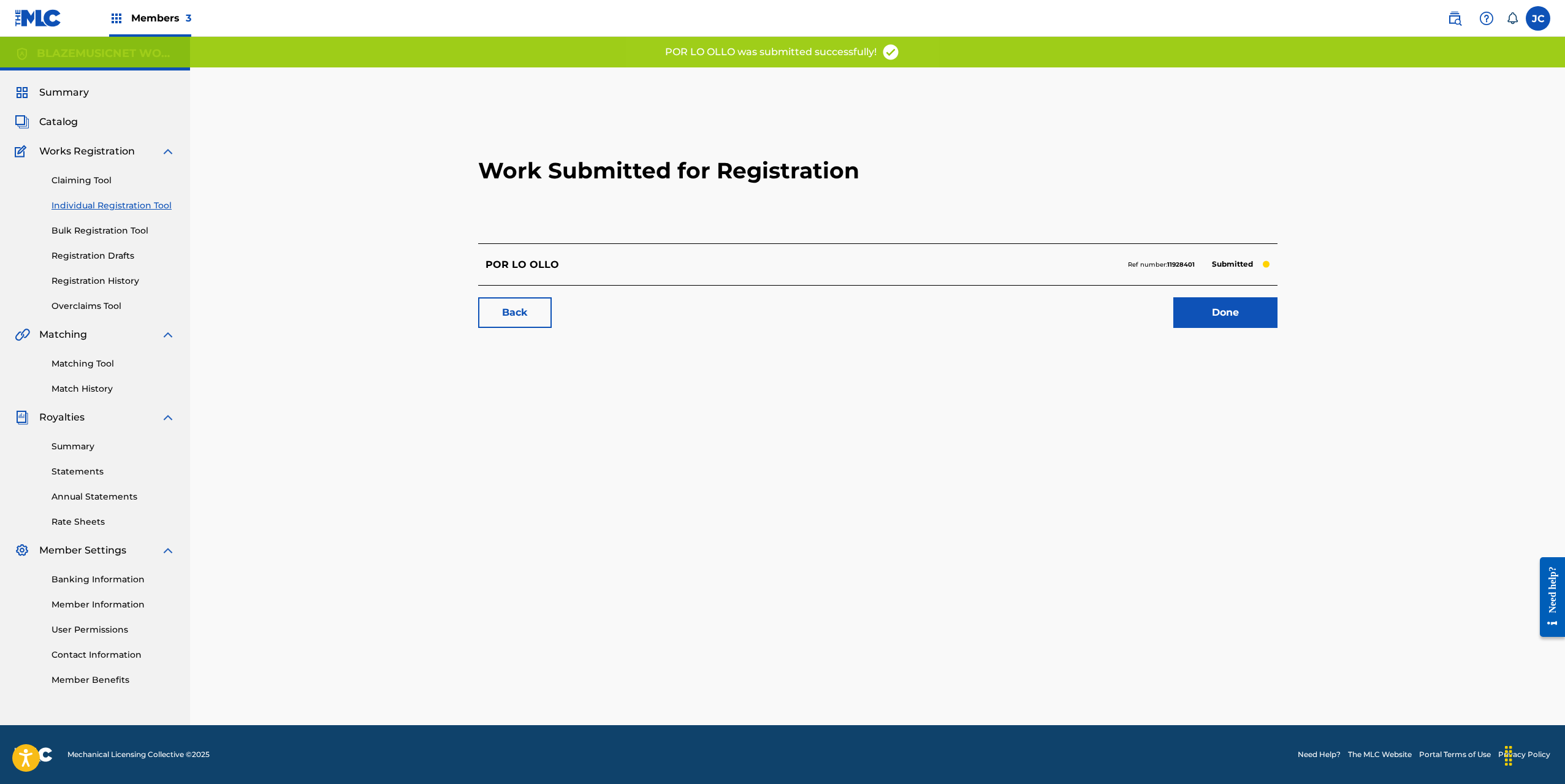
click at [1207, 304] on link "Done" at bounding box center [1225, 312] width 104 height 31
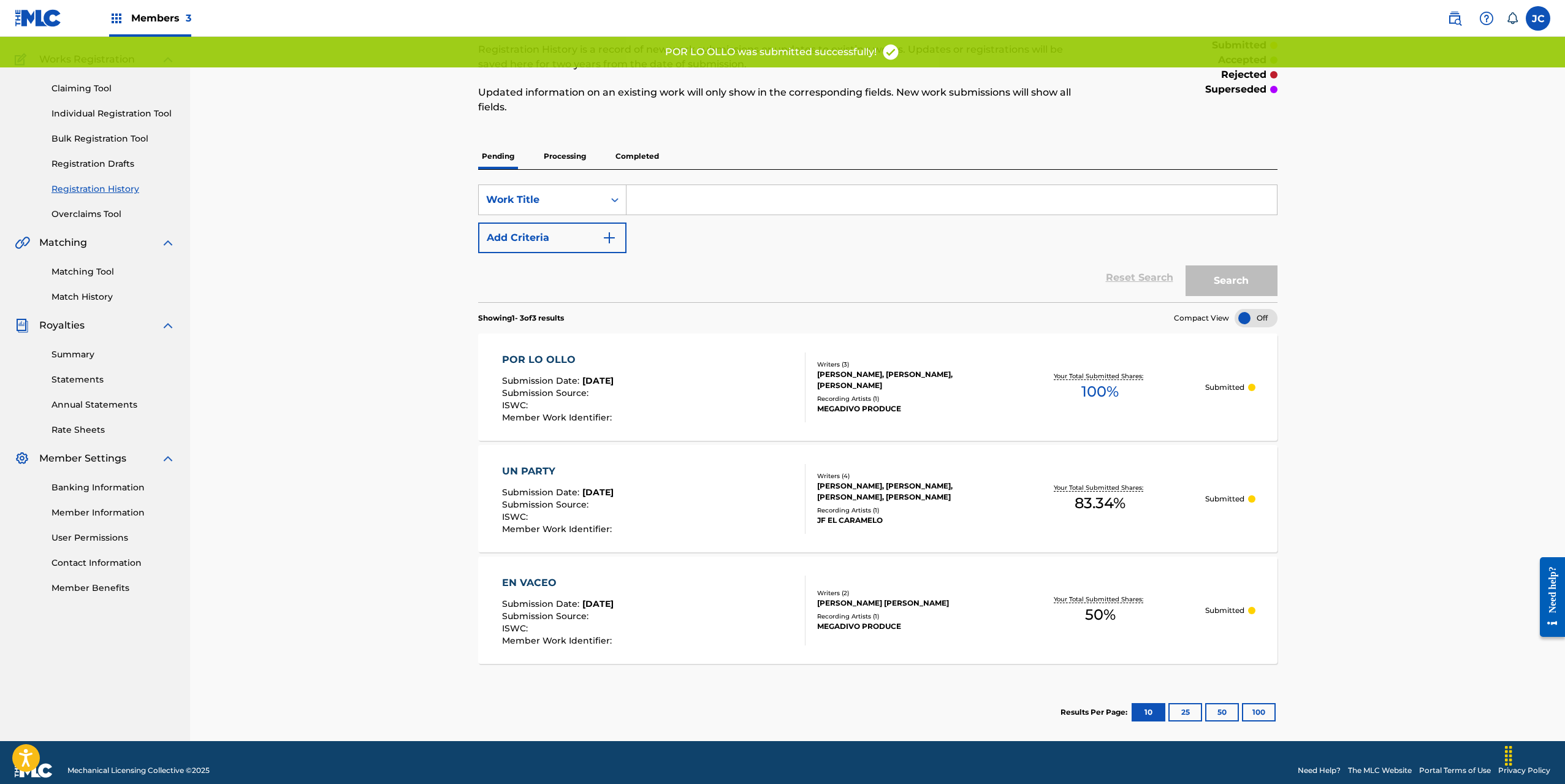
scroll to position [107, 0]
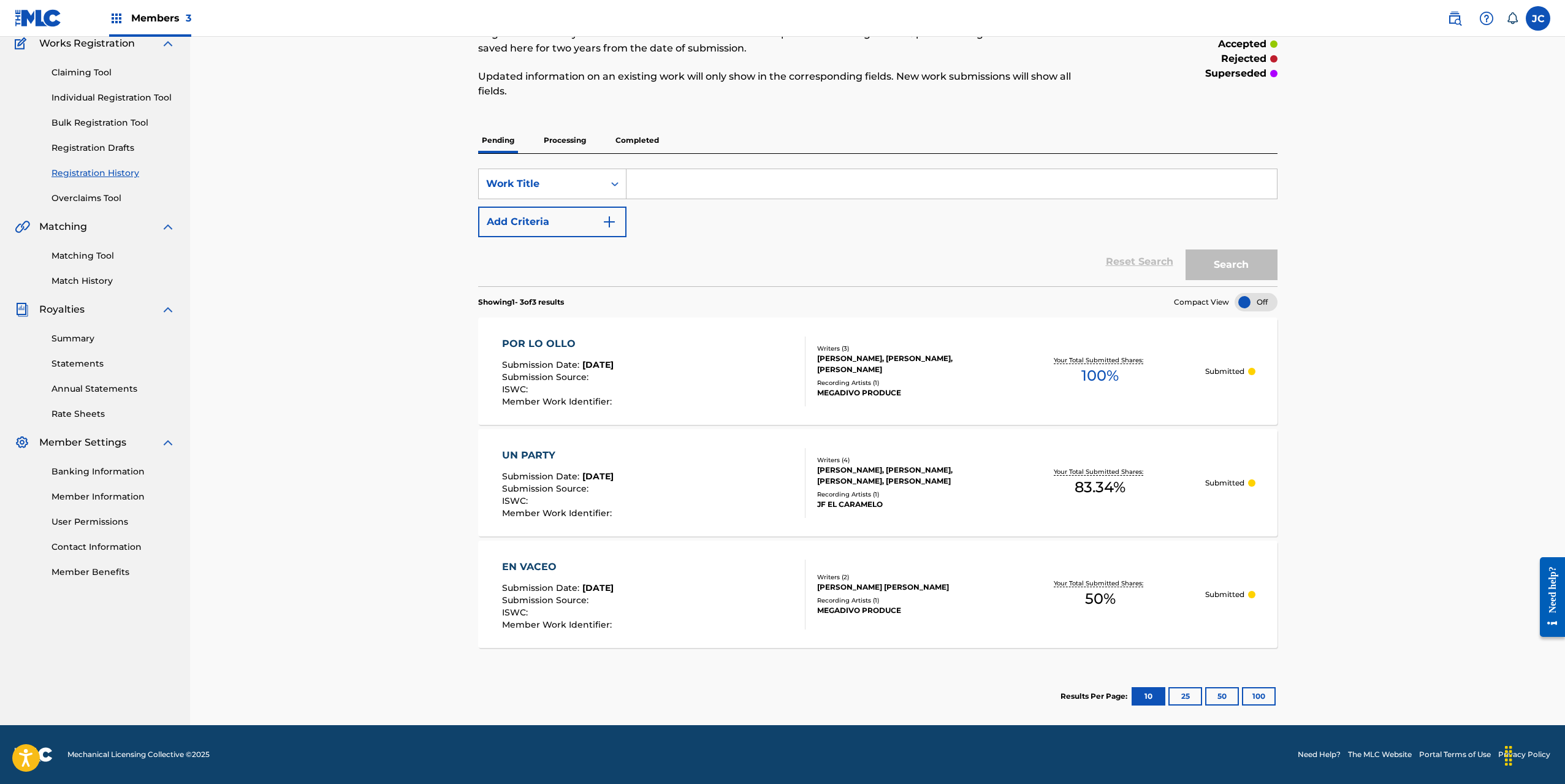
click at [250, 271] on div "Registration History Registration History is a record of new work submissions o…" at bounding box center [878, 327] width 1376 height 796
